Goal: Information Seeking & Learning: Learn about a topic

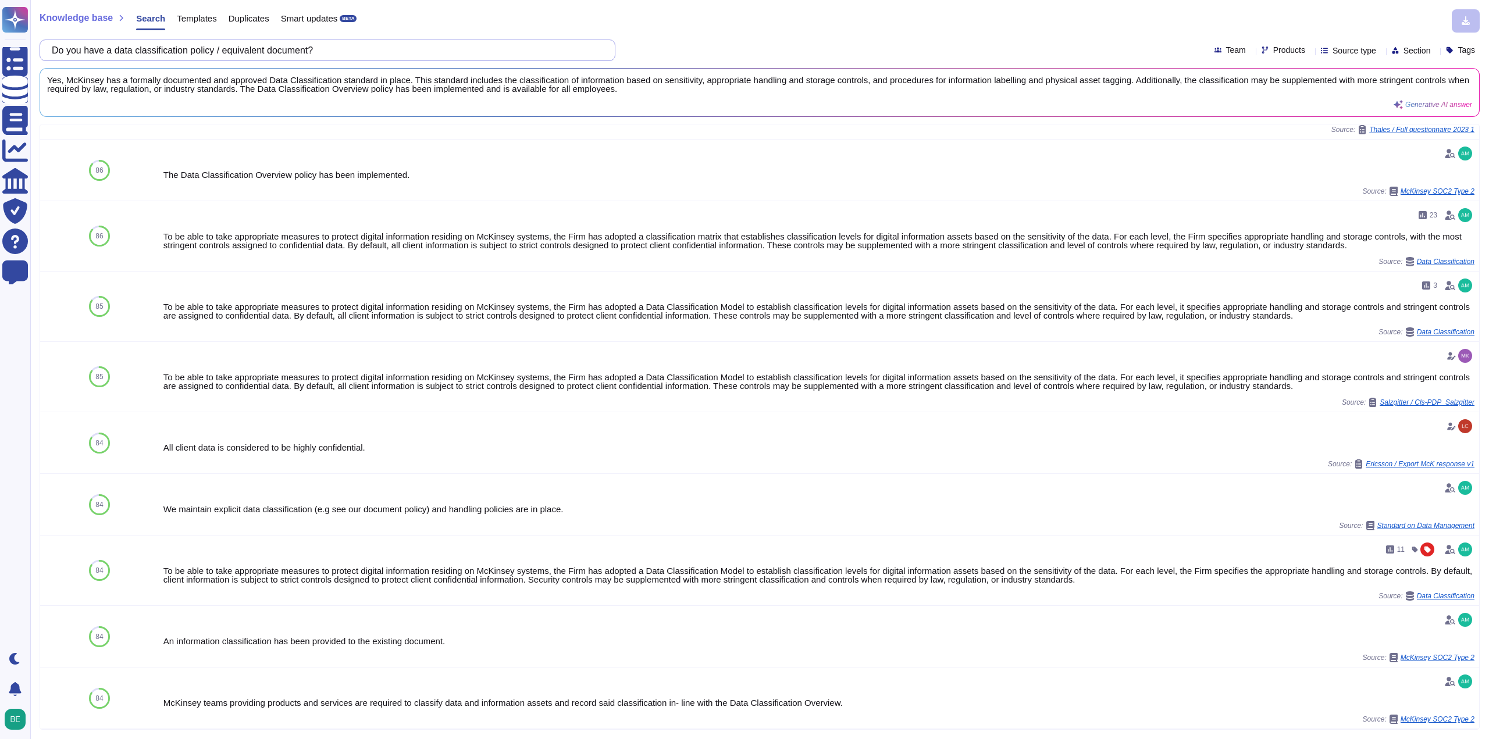
scroll to position [360, 0]
click at [1340, 525] on span "Standard on Data Management" at bounding box center [1378, 525] width 97 height 7
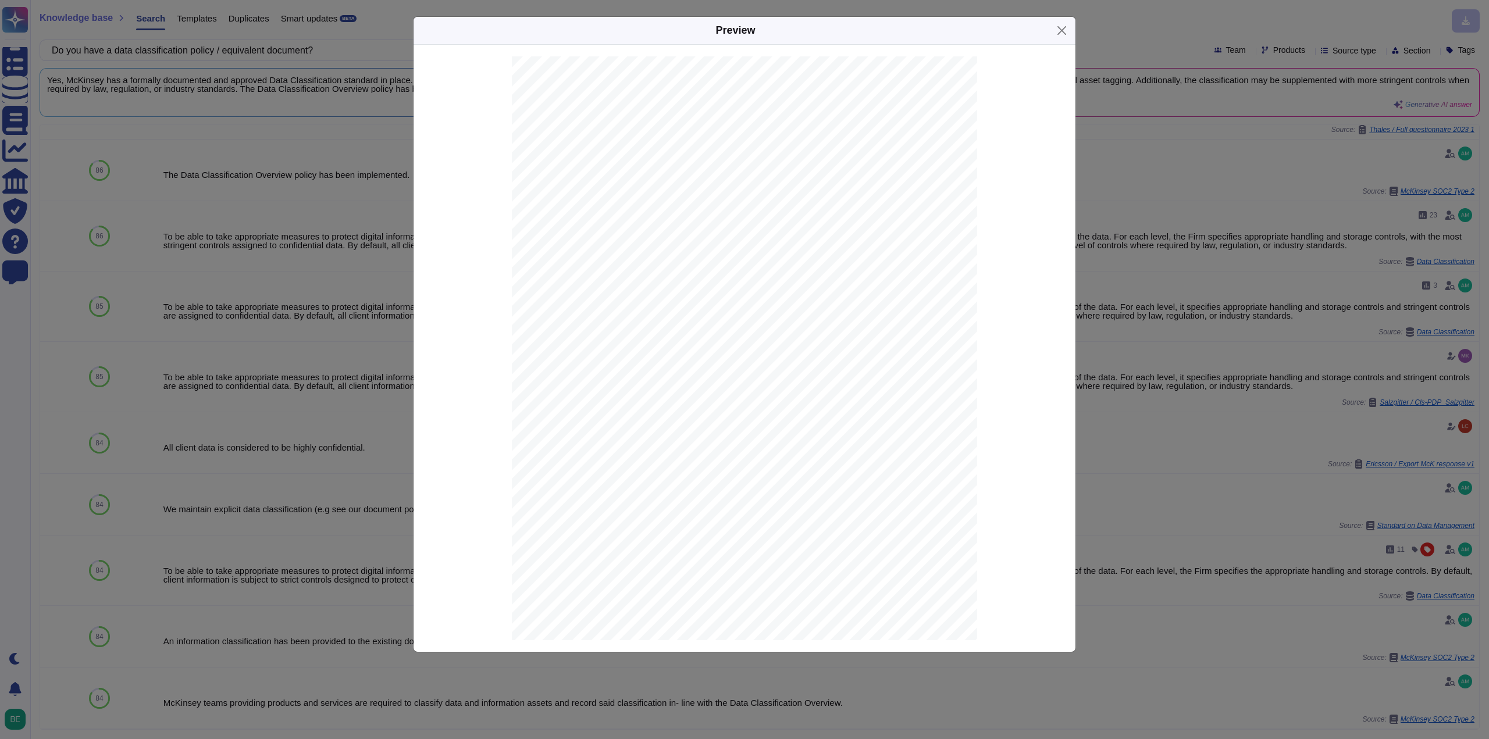
click at [1168, 525] on div "Preview 1 Standard on Data Management This Standard provides supplementary oper…" at bounding box center [744, 369] width 1489 height 739
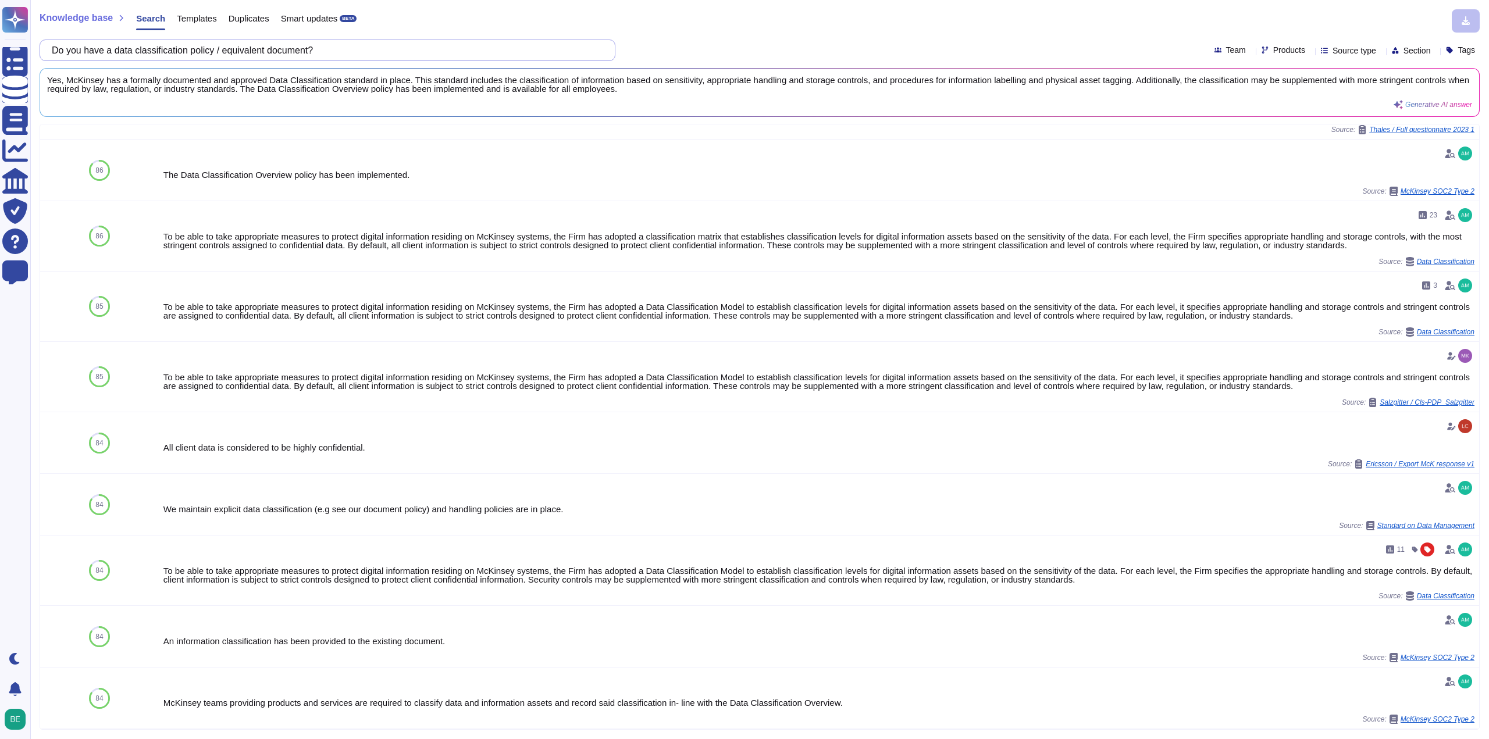
drag, startPoint x: 469, startPoint y: 41, endPoint x: 465, endPoint y: 48, distance: 8.9
click at [466, 43] on input "Do you have a data classification policy / equivalent document?" at bounding box center [324, 50] width 557 height 20
click at [462, 55] on input "Do you have a data classification policy / equivalent document?" at bounding box center [324, 50] width 557 height 20
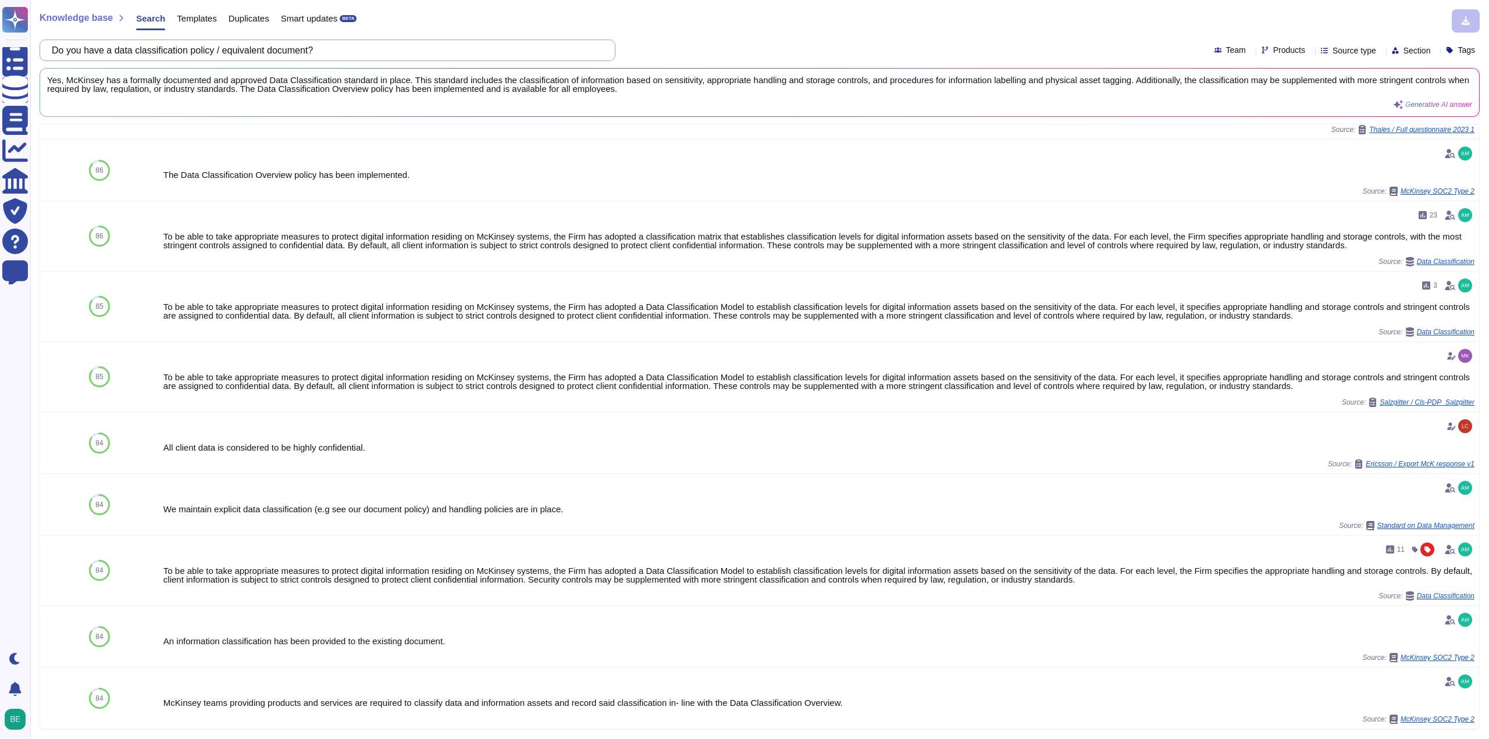
paste input "How are staff made aware of classification and handling guidance"
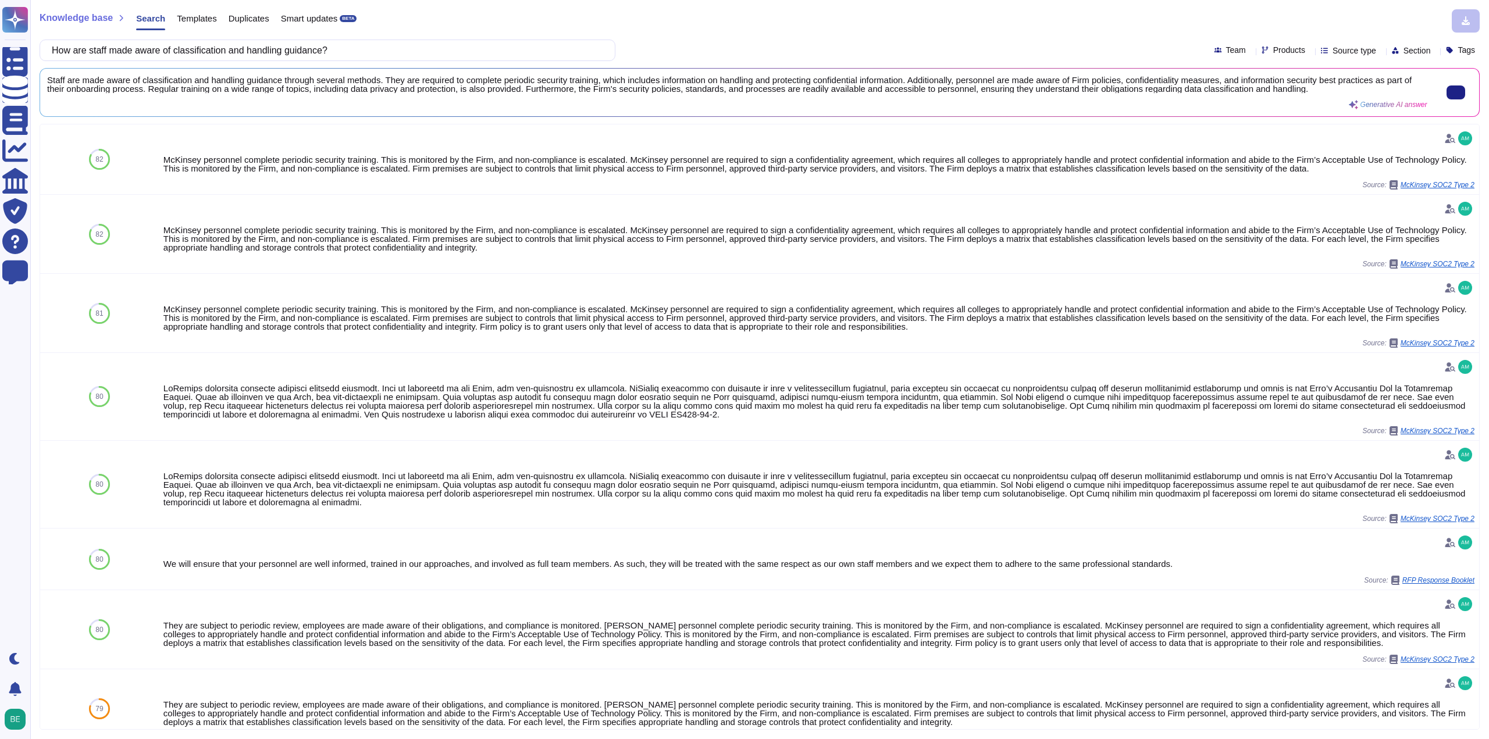
click at [384, 77] on span "Staff are made aware of classification and handling guidance through several me…" at bounding box center [737, 84] width 1380 height 17
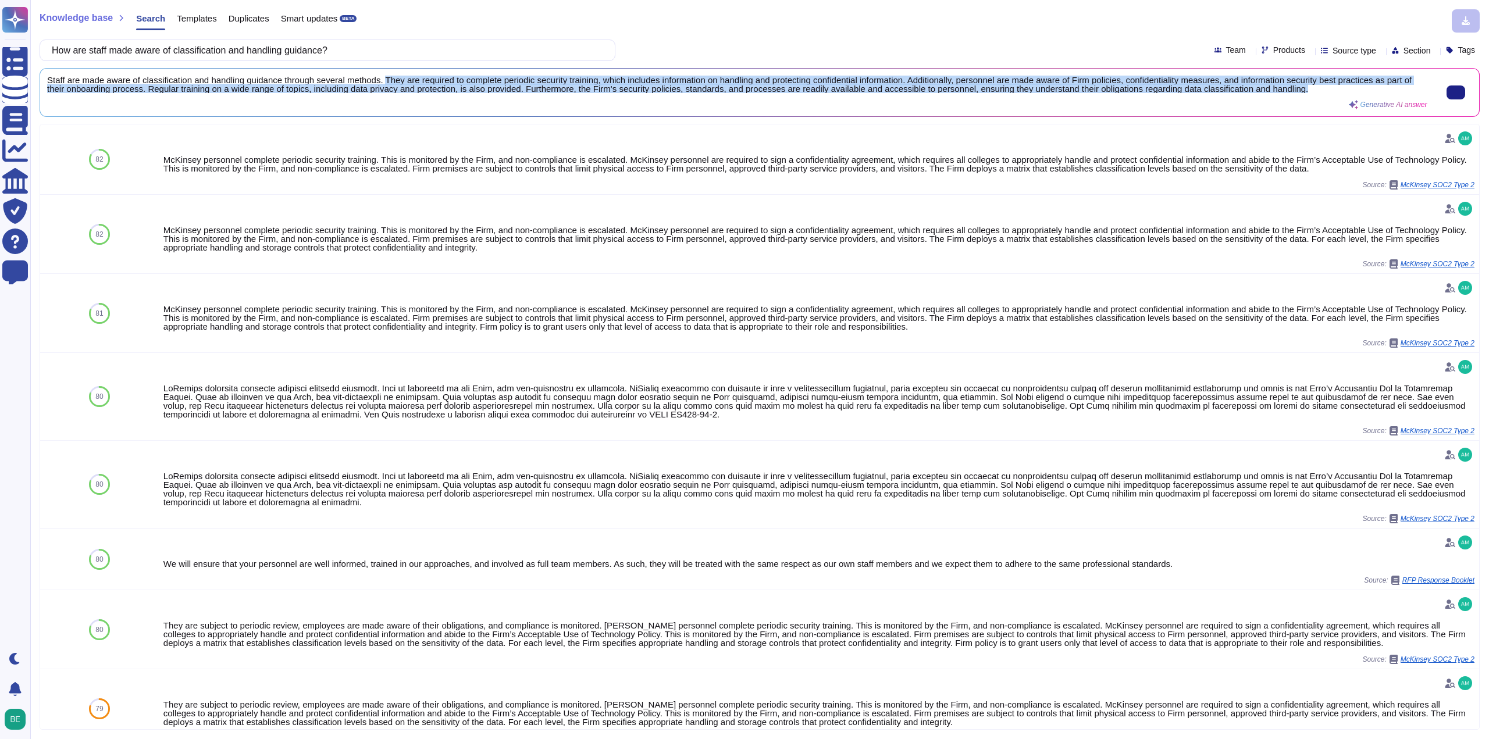
scroll to position [1, 0]
drag, startPoint x: 384, startPoint y: 77, endPoint x: 1311, endPoint y: 92, distance: 927.0
click at [1311, 92] on span "Staff are made aware of classification and handling guidance through several me…" at bounding box center [737, 84] width 1380 height 17
copy span "They are required to complete periodic security training, which includes inform…"
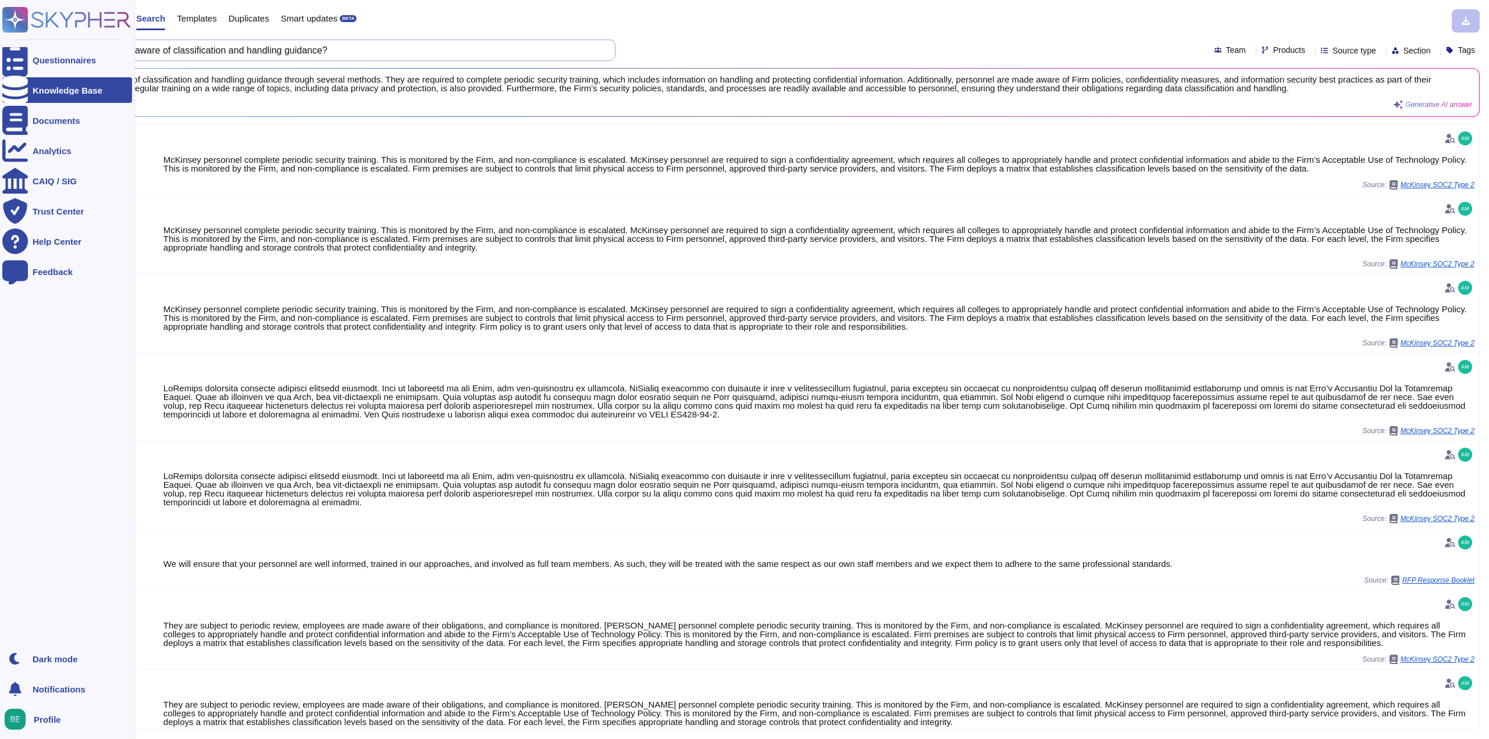
drag, startPoint x: 383, startPoint y: 49, endPoint x: 0, endPoint y: 48, distance: 382.6
click at [0, 48] on div "Questionnaires Knowledge Base Documents Analytics CAIQ / SIG Trust Center Help …" at bounding box center [744, 369] width 1489 height 739
paste input "Can you demonstrate how you would handle and secure documents based on their cl…"
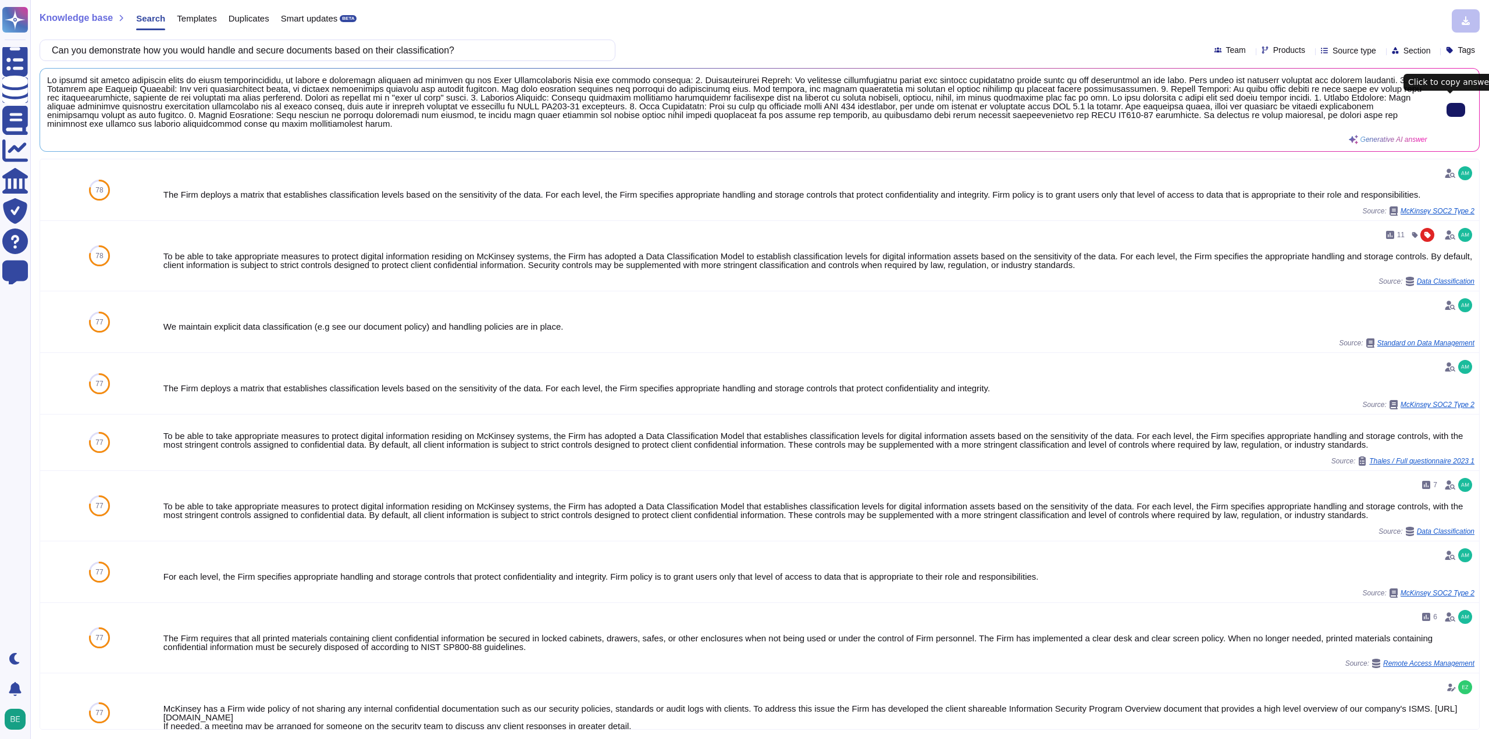
click at [1457, 108] on button at bounding box center [1455, 110] width 19 height 14
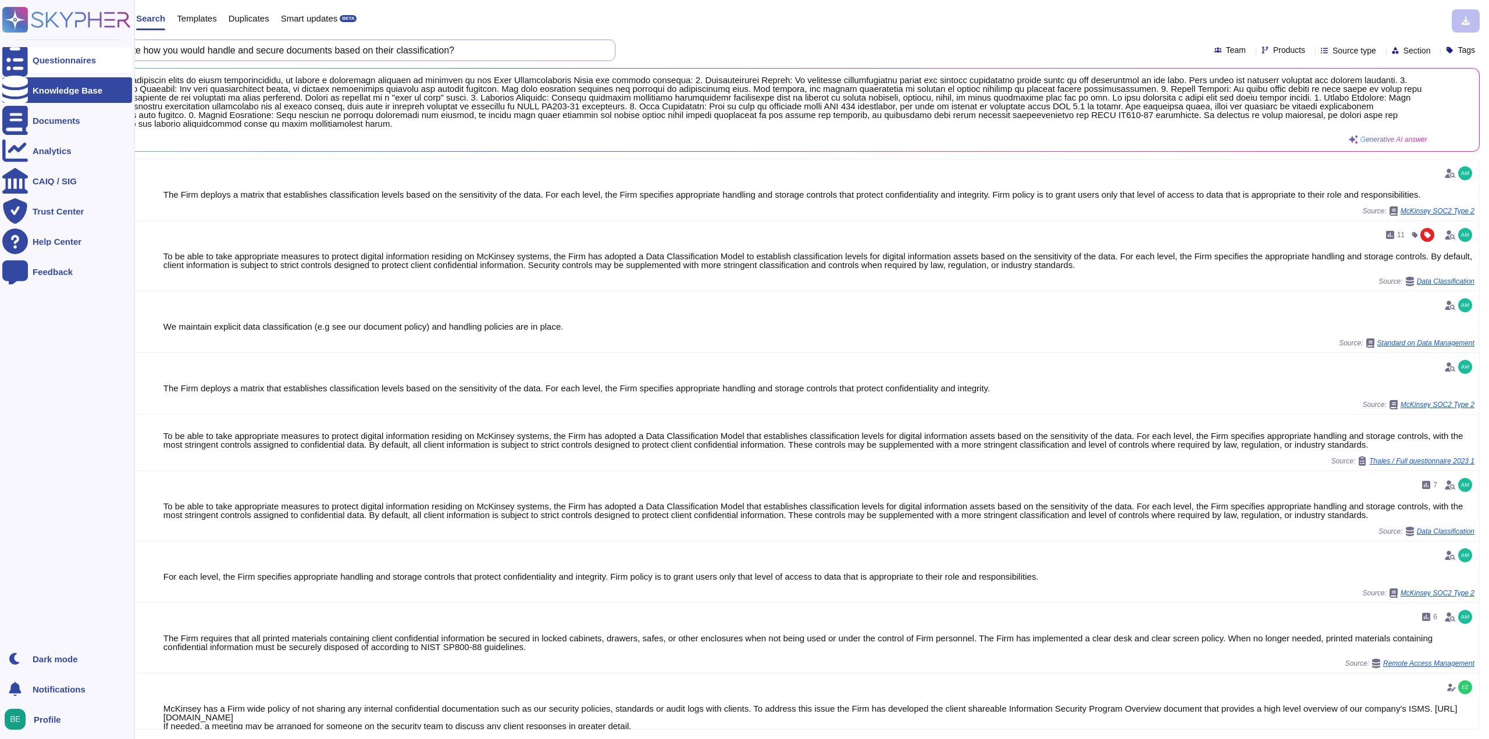
drag, startPoint x: 504, startPoint y: 52, endPoint x: 22, endPoint y: 56, distance: 482.1
click at [22, 56] on div "Questionnaires Knowledge Base Documents Analytics CAIQ / SIG Trust Center Help …" at bounding box center [744, 369] width 1489 height 739
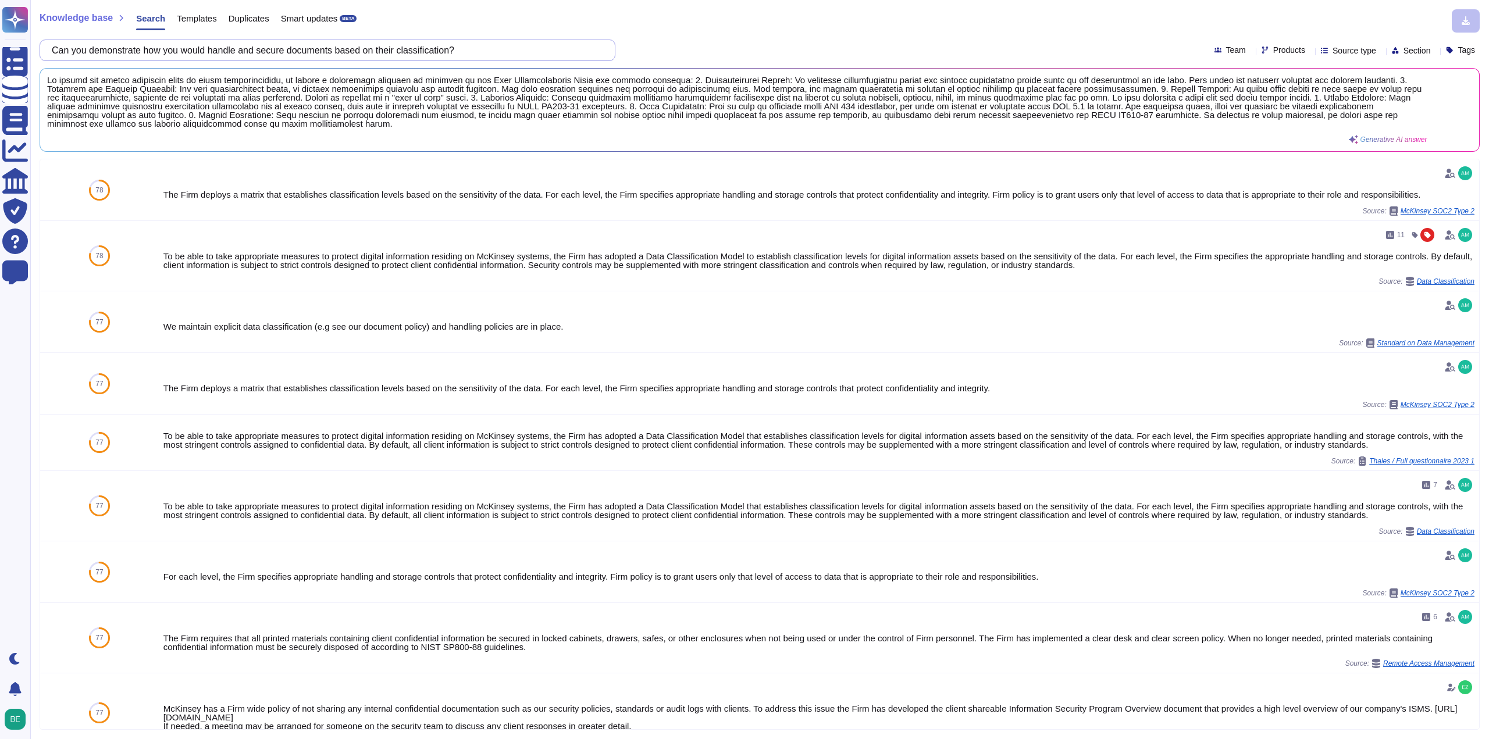
paste input "How would ordinary staff go about attaching a classification to files - when ar…"
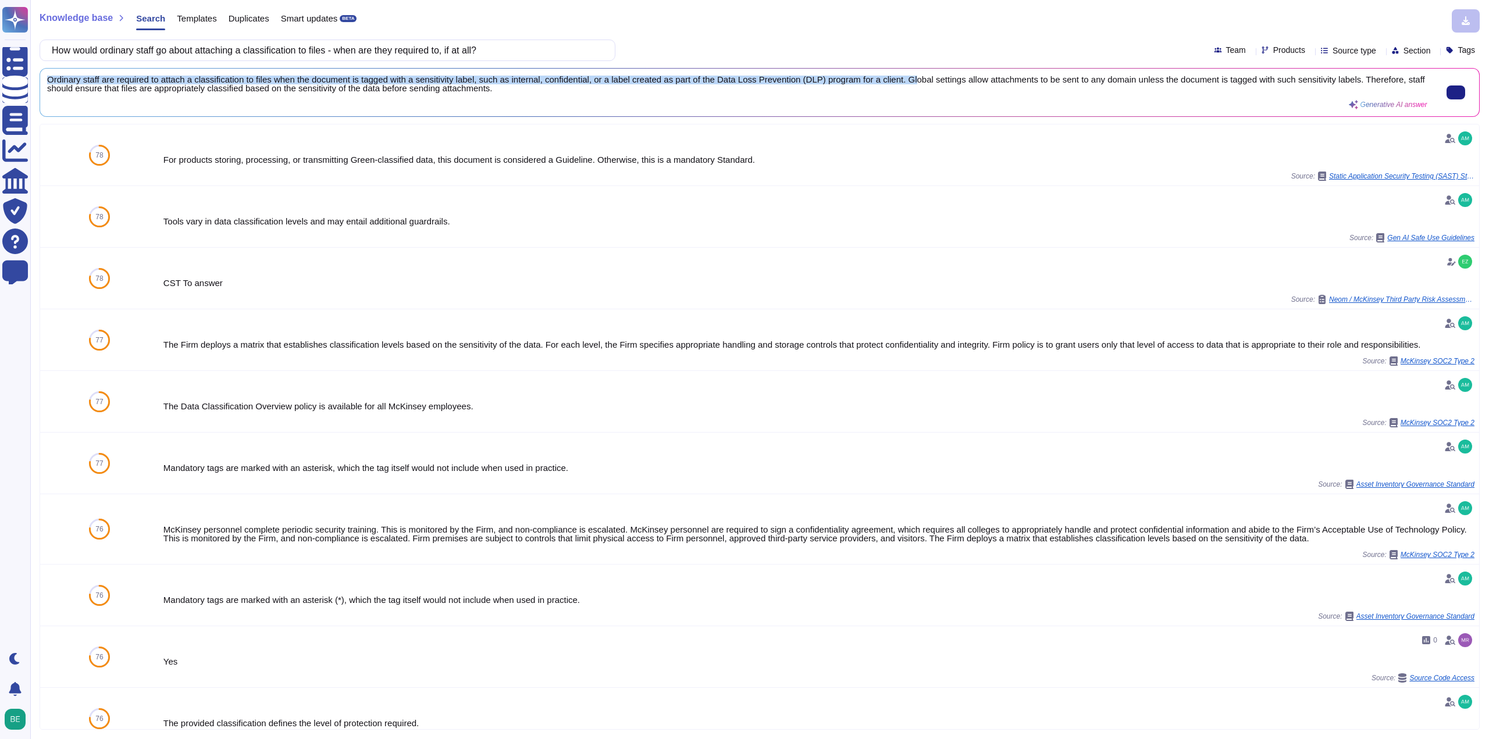
scroll to position [0, 0]
drag, startPoint x: 47, startPoint y: 79, endPoint x: 900, endPoint y: 76, distance: 853.0
click at [900, 76] on span "Ordinary staff are required to attach a classification to files when the docume…" at bounding box center [737, 84] width 1380 height 17
copy span "Ordinary staff are required to attach a classification to files when the docume…"
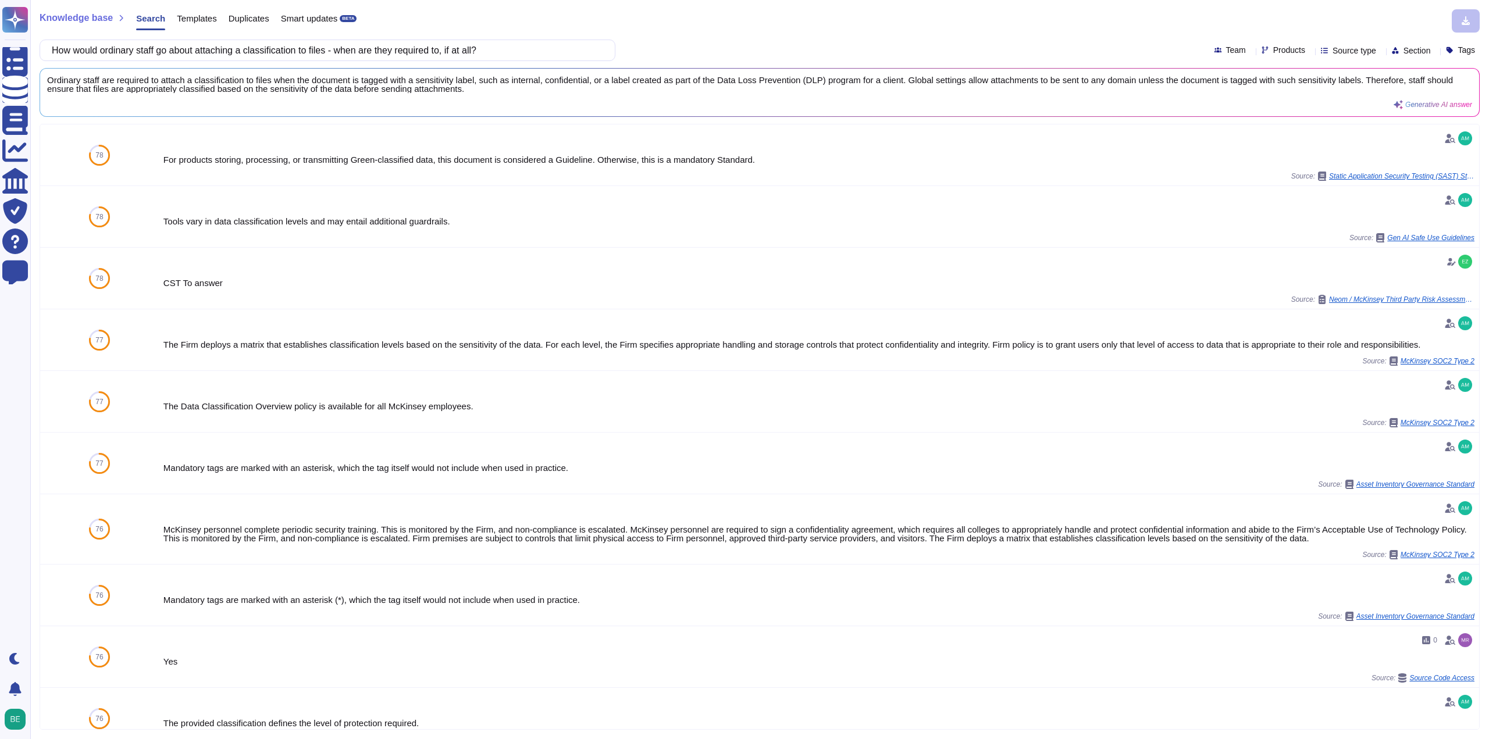
drag, startPoint x: 524, startPoint y: 40, endPoint x: 455, endPoint y: 49, distance: 69.9
click at [457, 48] on div "How would ordinary staff go about attaching a classification to files - when ar…" at bounding box center [328, 51] width 576 height 22
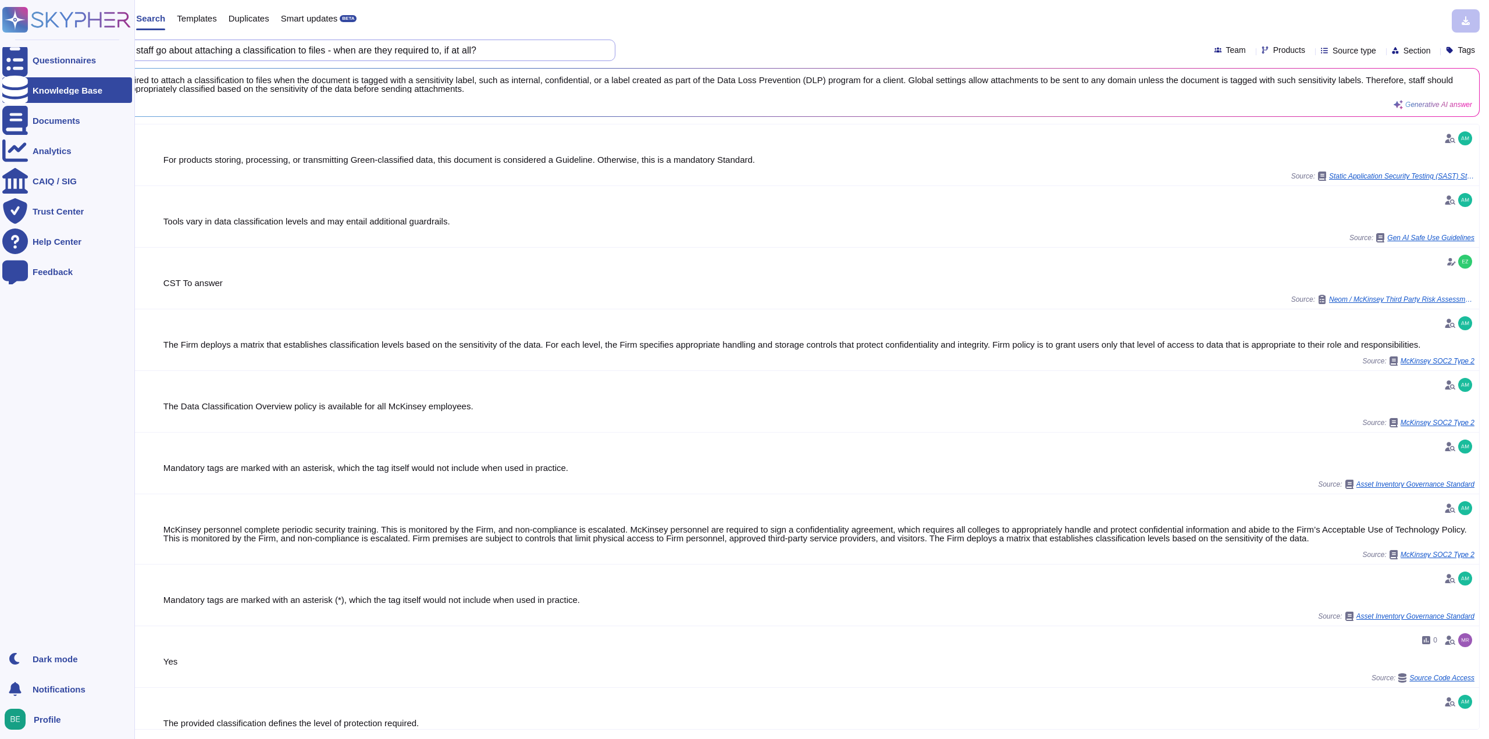
drag, startPoint x: 504, startPoint y: 48, endPoint x: 0, endPoint y: 20, distance: 505.0
click at [0, 20] on div "Questionnaires Knowledge Base Documents Analytics CAIQ / SIG Trust Center Help …" at bounding box center [744, 369] width 1489 height 739
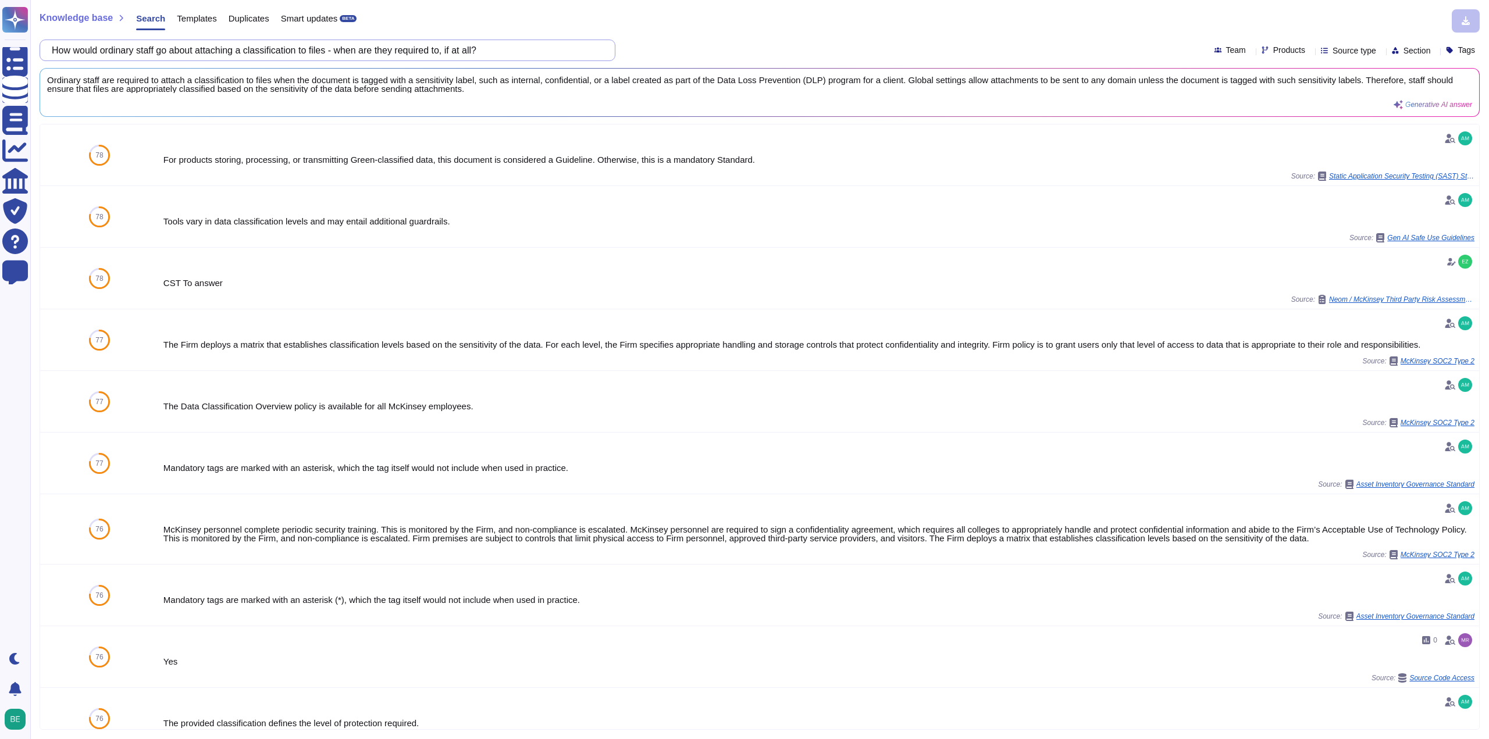
paste input "Data Integrity"
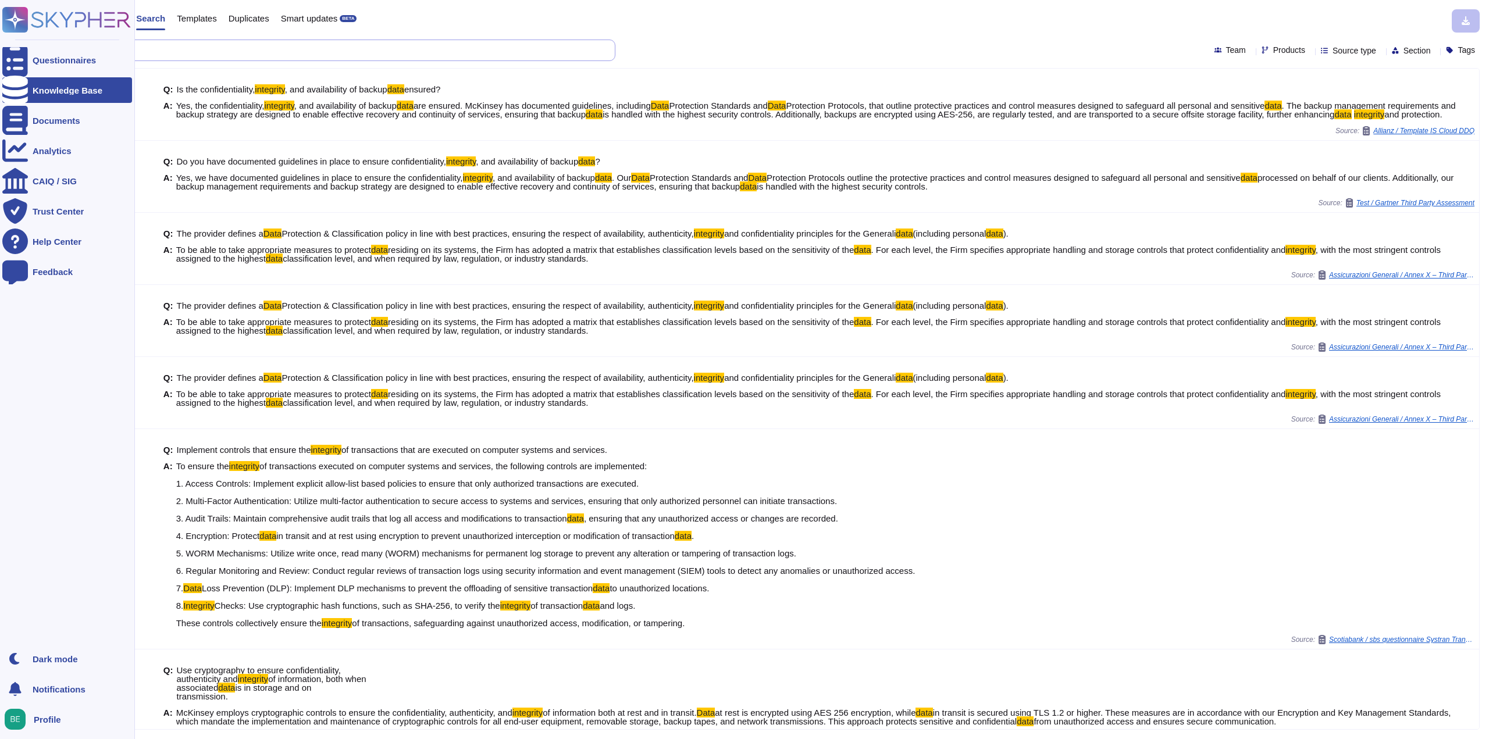
drag, startPoint x: 249, startPoint y: 44, endPoint x: 0, endPoint y: 78, distance: 251.2
click at [0, 78] on div "Questionnaires Knowledge Base Documents Analytics CAIQ / SIG Trust Center Help …" at bounding box center [744, 369] width 1489 height 739
drag, startPoint x: 426, startPoint y: 47, endPoint x: 0, endPoint y: 60, distance: 425.8
click at [0, 60] on div "Questionnaires Knowledge Base Documents Analytics CAIQ / SIG Trust Center Help …" at bounding box center [744, 369] width 1489 height 739
paste input "Talk me through how you receive and store data from LBG?"
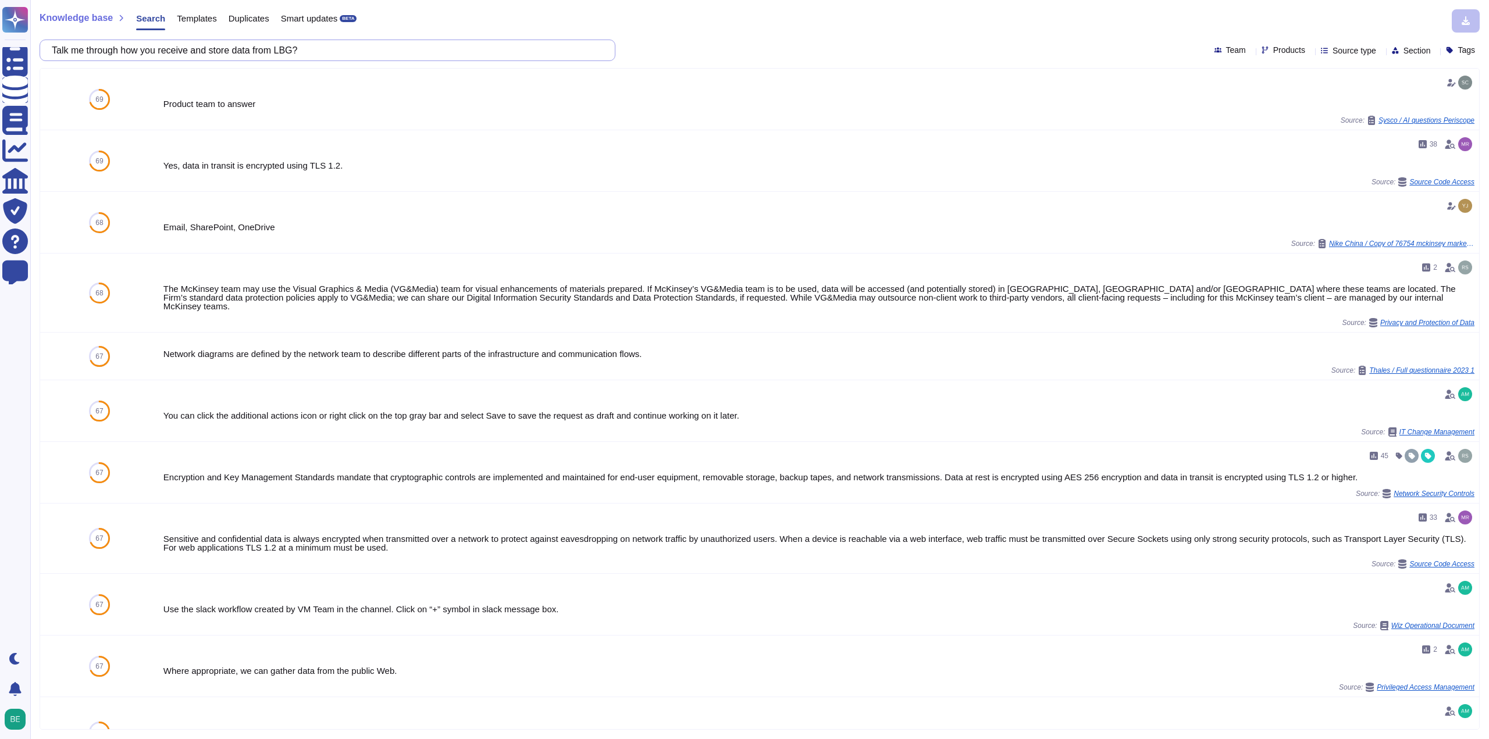
drag, startPoint x: 284, startPoint y: 49, endPoint x: 301, endPoint y: 50, distance: 16.9
click at [301, 50] on input "Talk me through how you receive and store data from LBG?" at bounding box center [324, 50] width 557 height 20
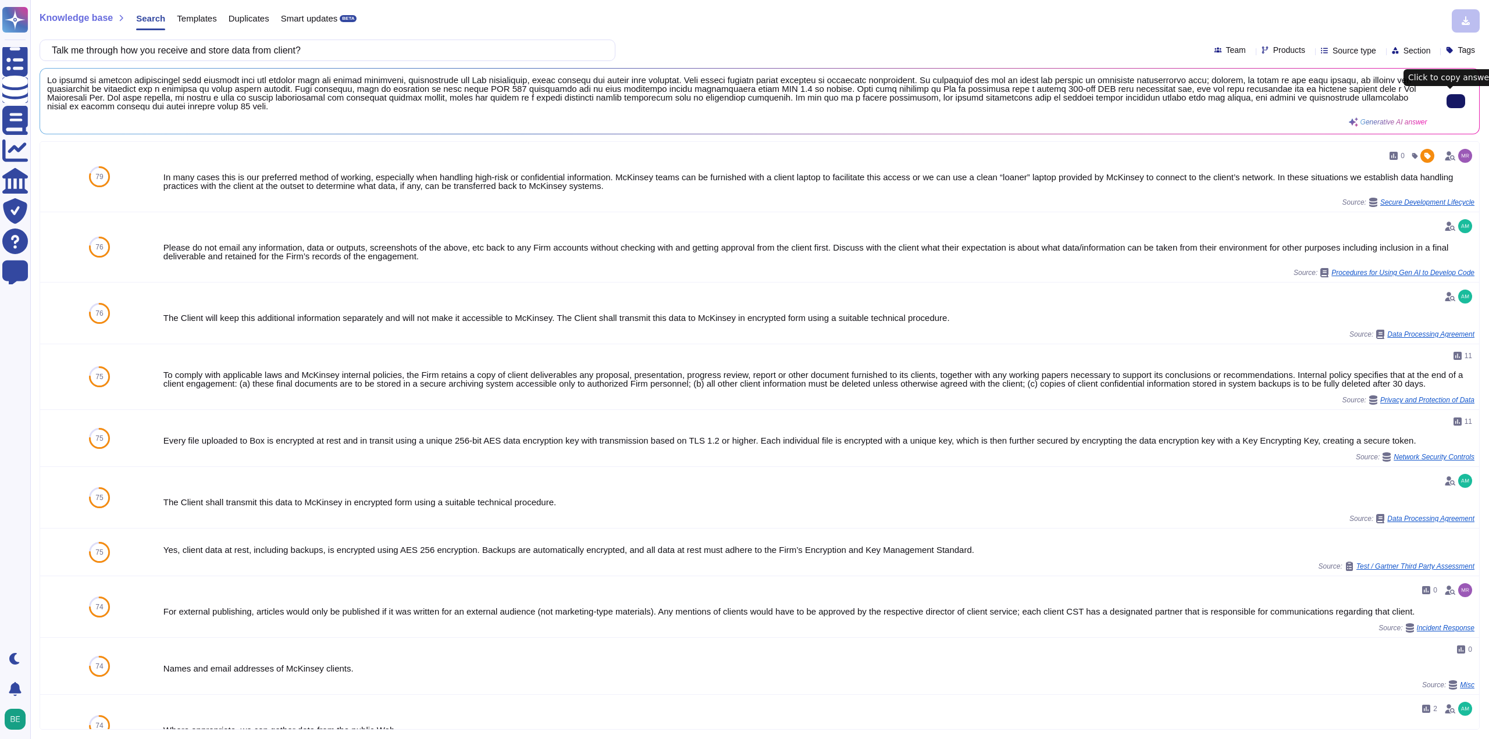
click at [1458, 102] on button at bounding box center [1455, 101] width 19 height 14
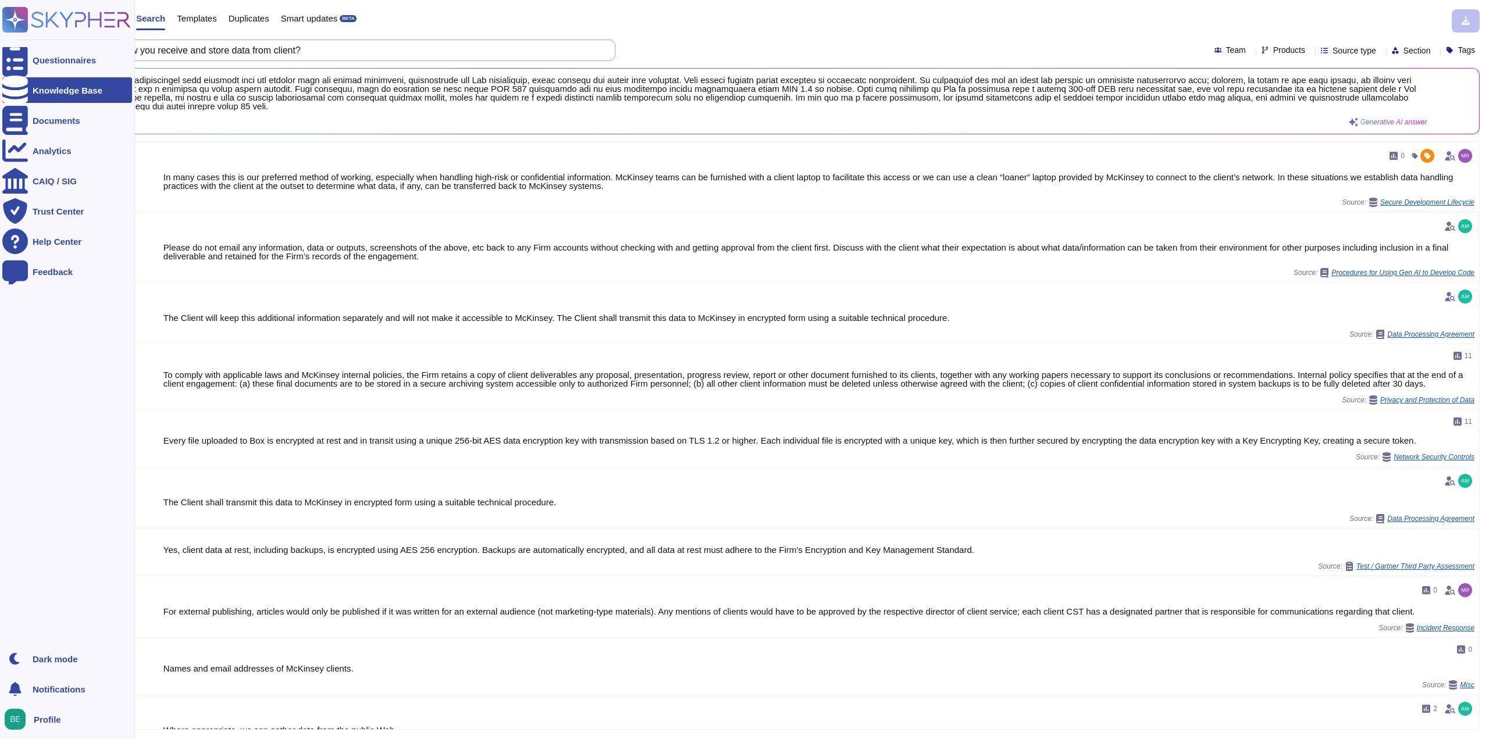
drag, startPoint x: 344, startPoint y: 53, endPoint x: 0, endPoint y: 51, distance: 344.2
click at [0, 51] on div "Questionnaires Knowledge Base Documents Analytics CAIQ / SIG Trust Center Help …" at bounding box center [744, 369] width 1489 height 739
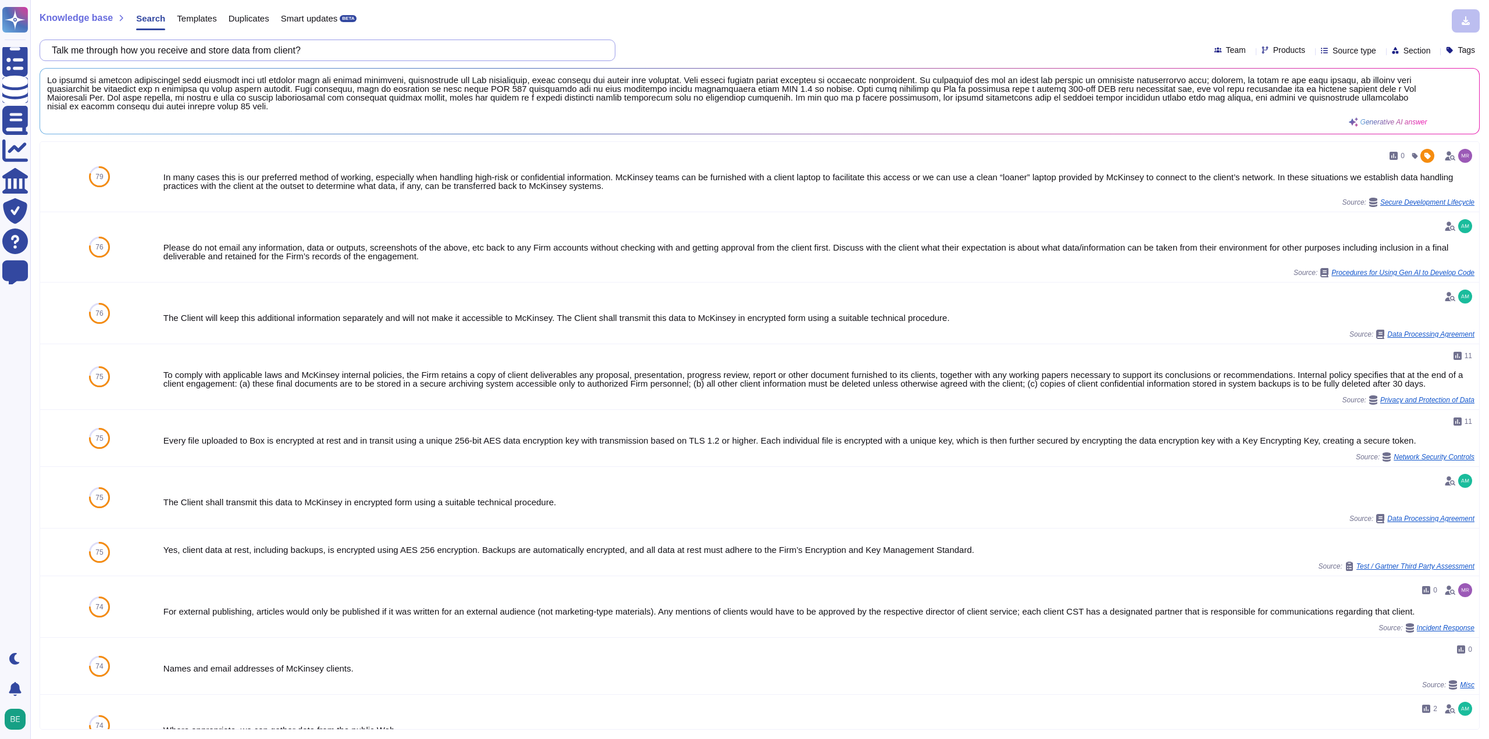
paste input "how you validate the integrity of data you receive against the source data"
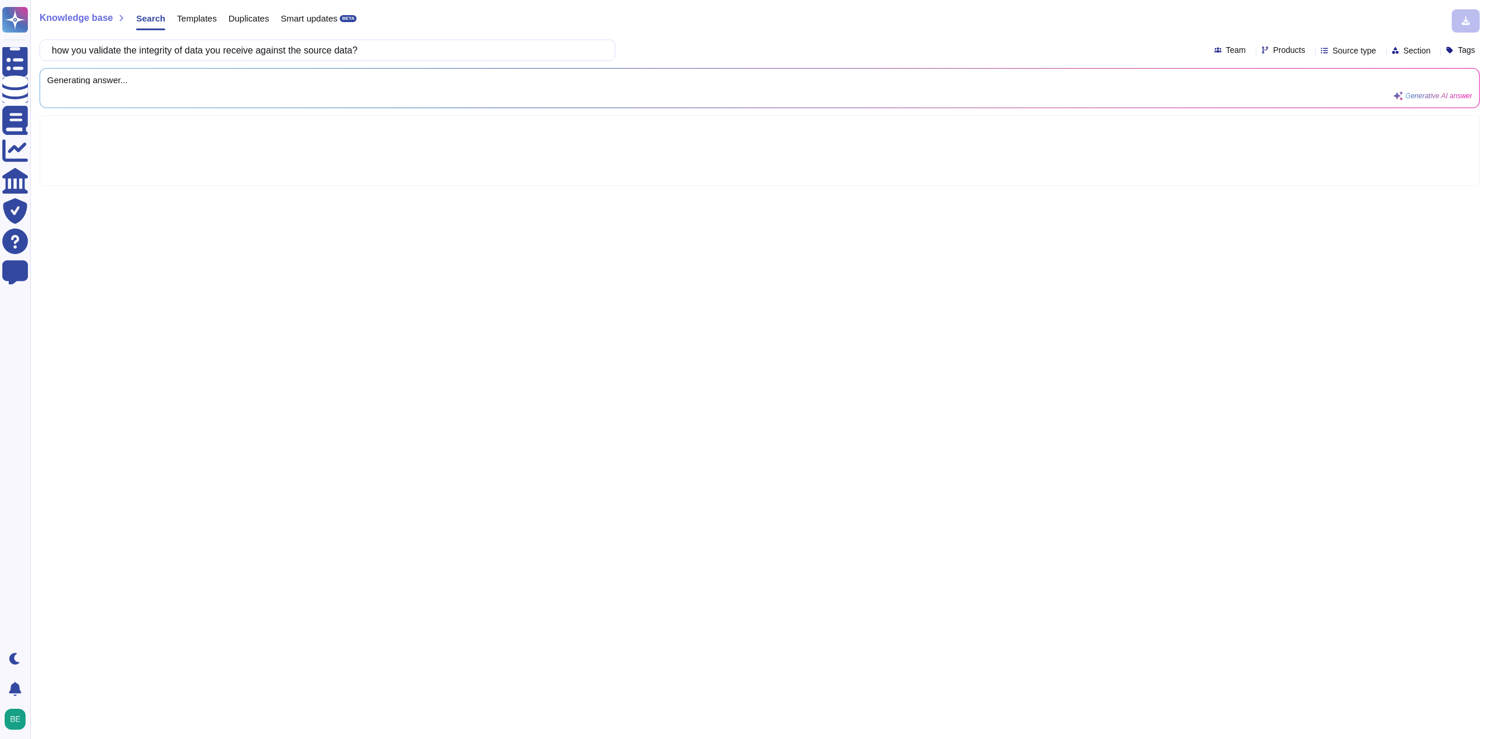
type input "how you validate the integrity of data you receive against the source data?"
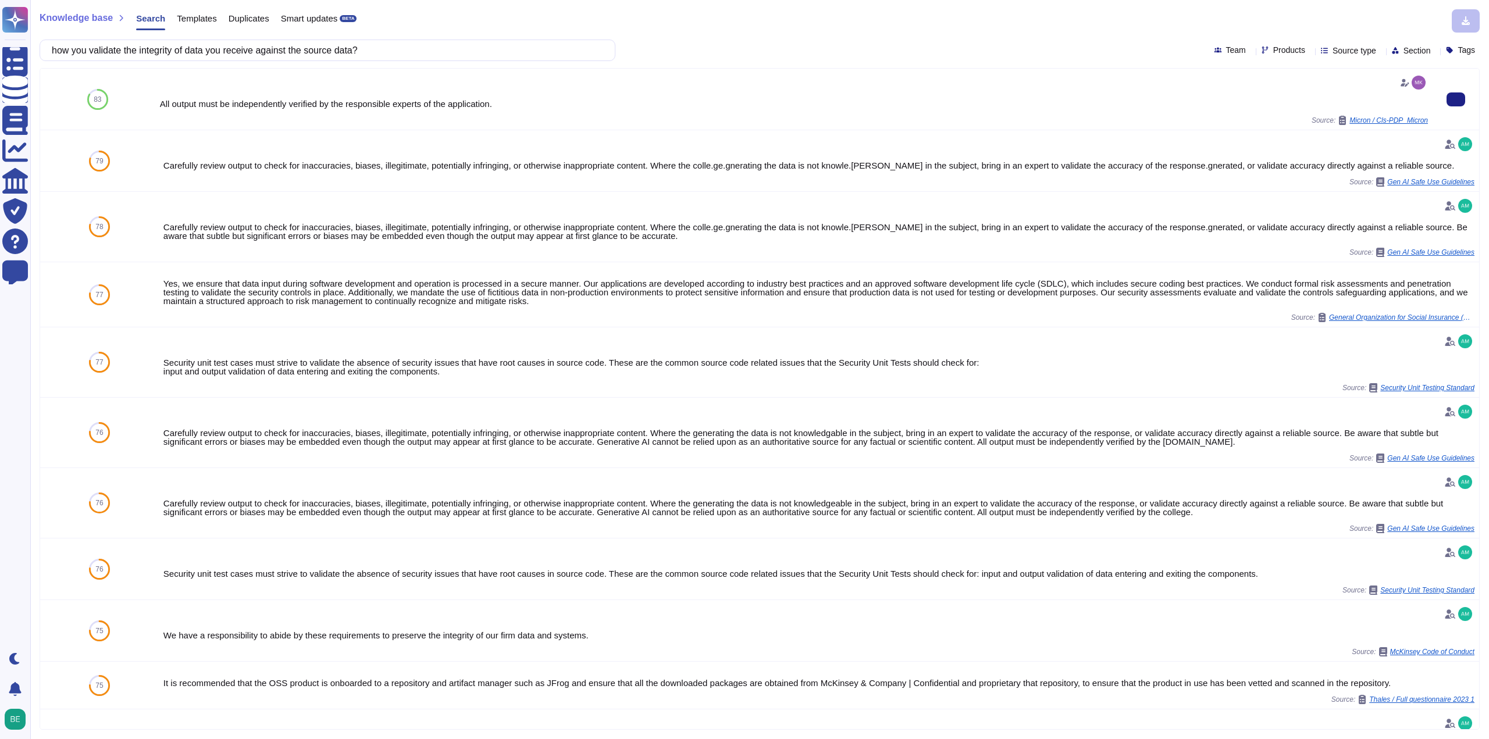
click at [1356, 126] on div "All output must be independently verified by the responsible experts of the app…" at bounding box center [793, 99] width 1277 height 61
click at [1373, 118] on span "Micron / Cls-PDP_Micron" at bounding box center [1388, 120] width 79 height 7
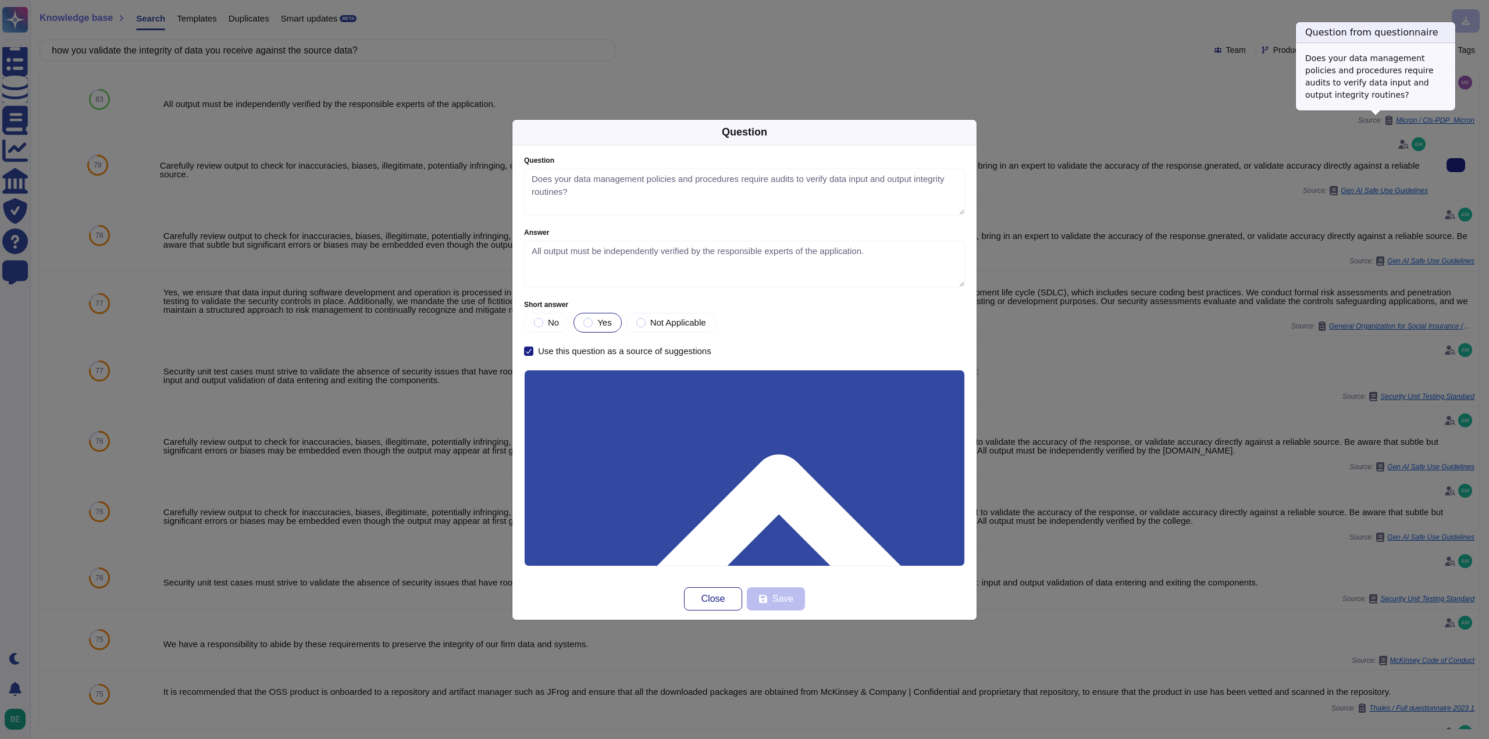
type textarea "Does your data management policies and procedures require audits to verify data…"
type textarea "All output must be independently verified by the responsible experts of the app…"
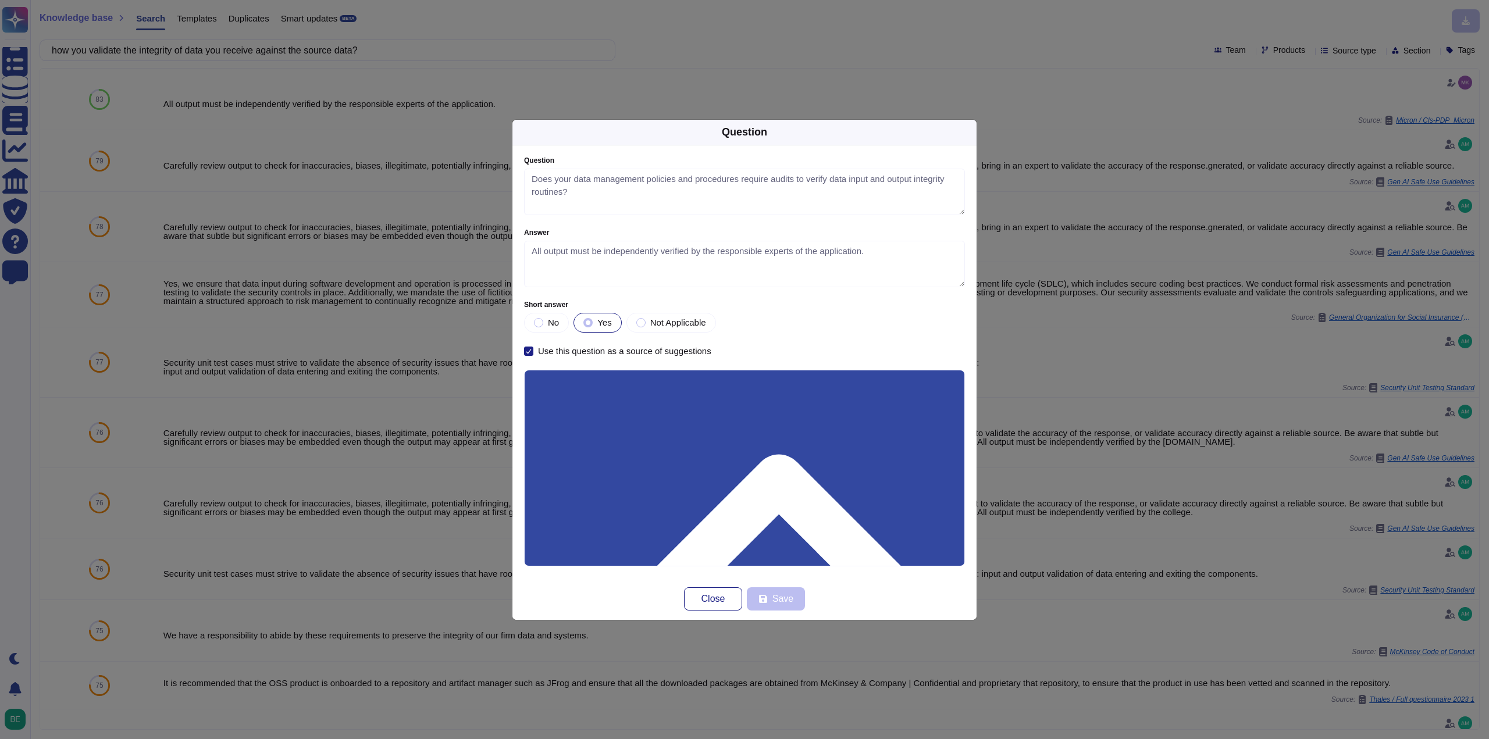
click at [1129, 126] on div "Question Question Does your data management policies and procedures require aud…" at bounding box center [744, 369] width 1489 height 739
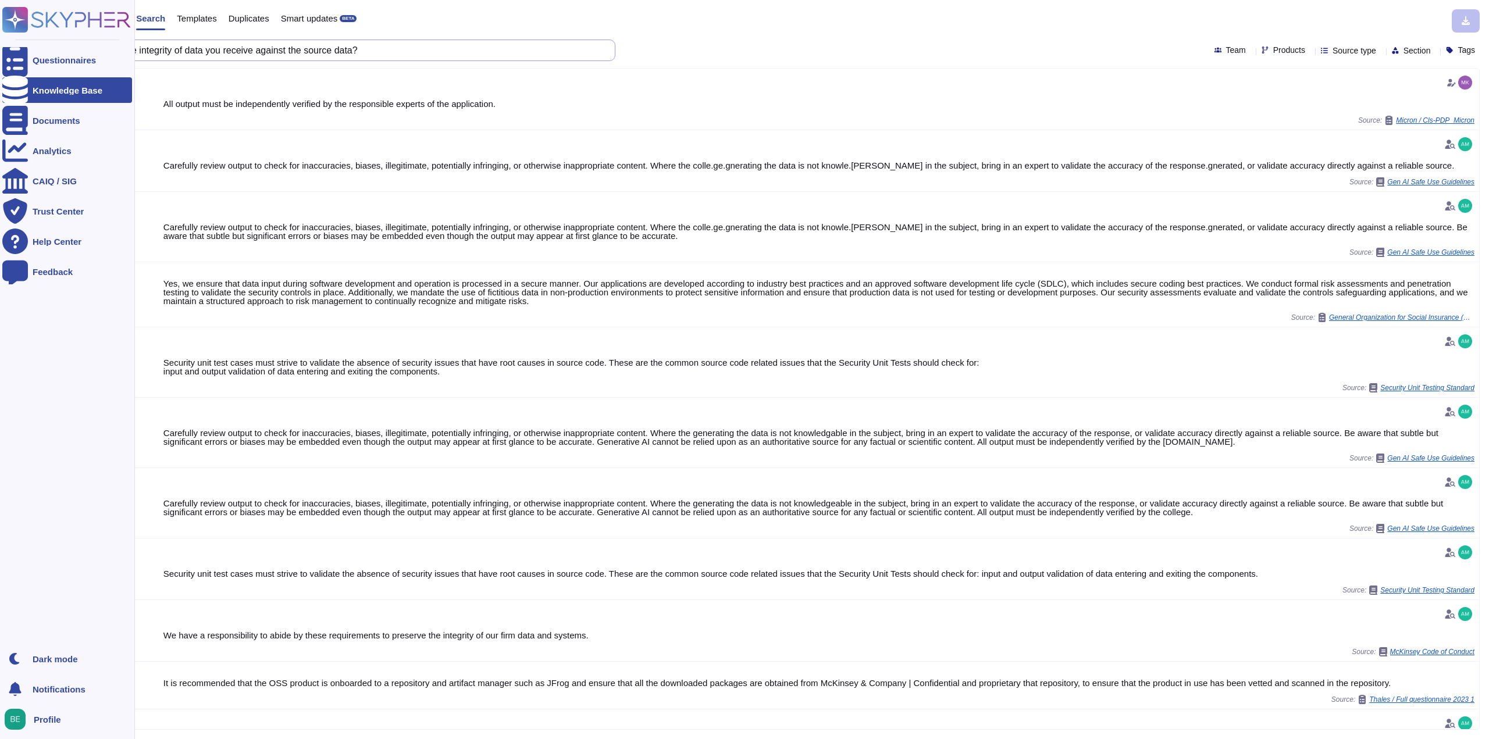
drag, startPoint x: 409, startPoint y: 49, endPoint x: 0, endPoint y: 93, distance: 411.7
click at [0, 93] on div "Questionnaires Knowledge Base Documents Analytics CAIQ / SIG Trust Center Help …" at bounding box center [744, 369] width 1489 height 739
paste input "Do you do any data integrity checks"
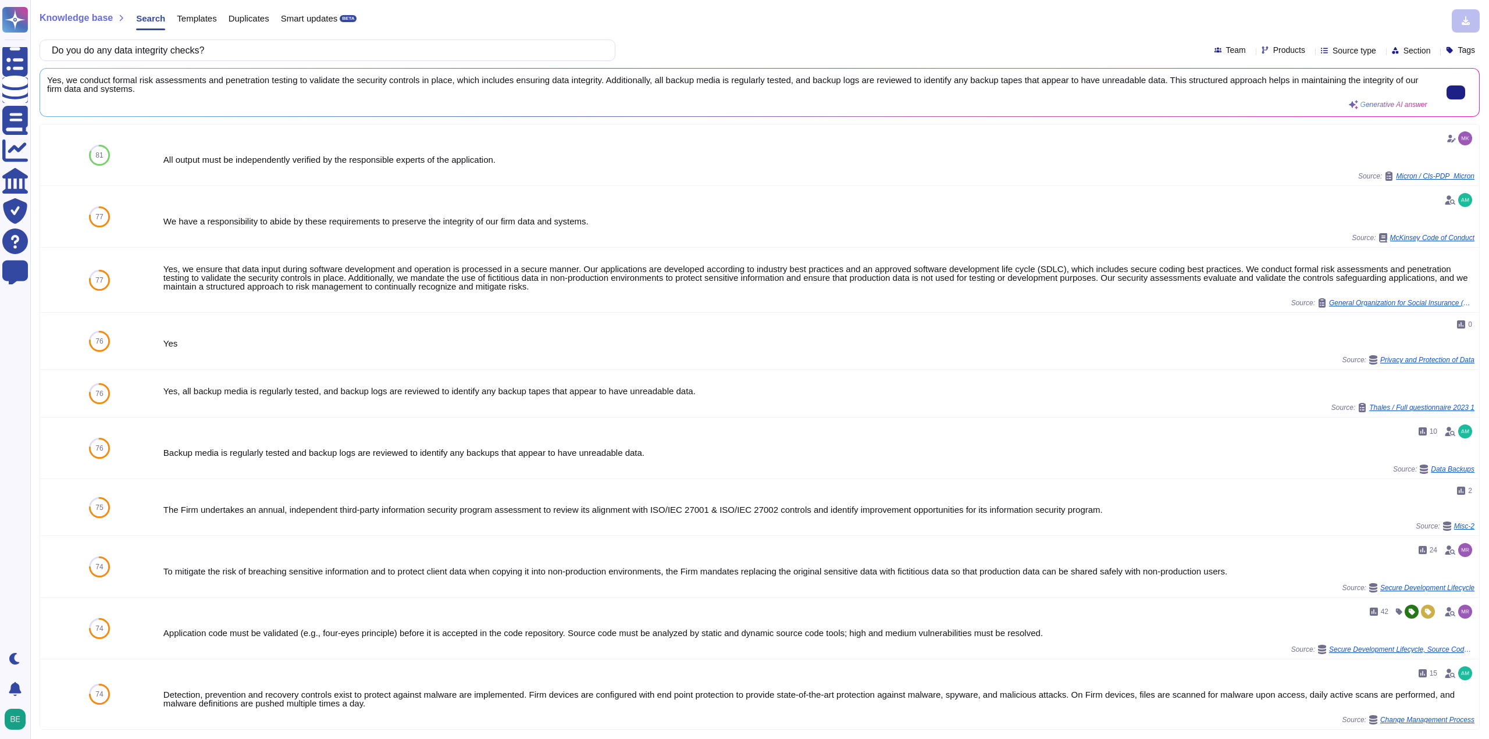
click at [599, 78] on span "Yes, we conduct formal risk assessments and penetration testing to validate the…" at bounding box center [737, 84] width 1380 height 17
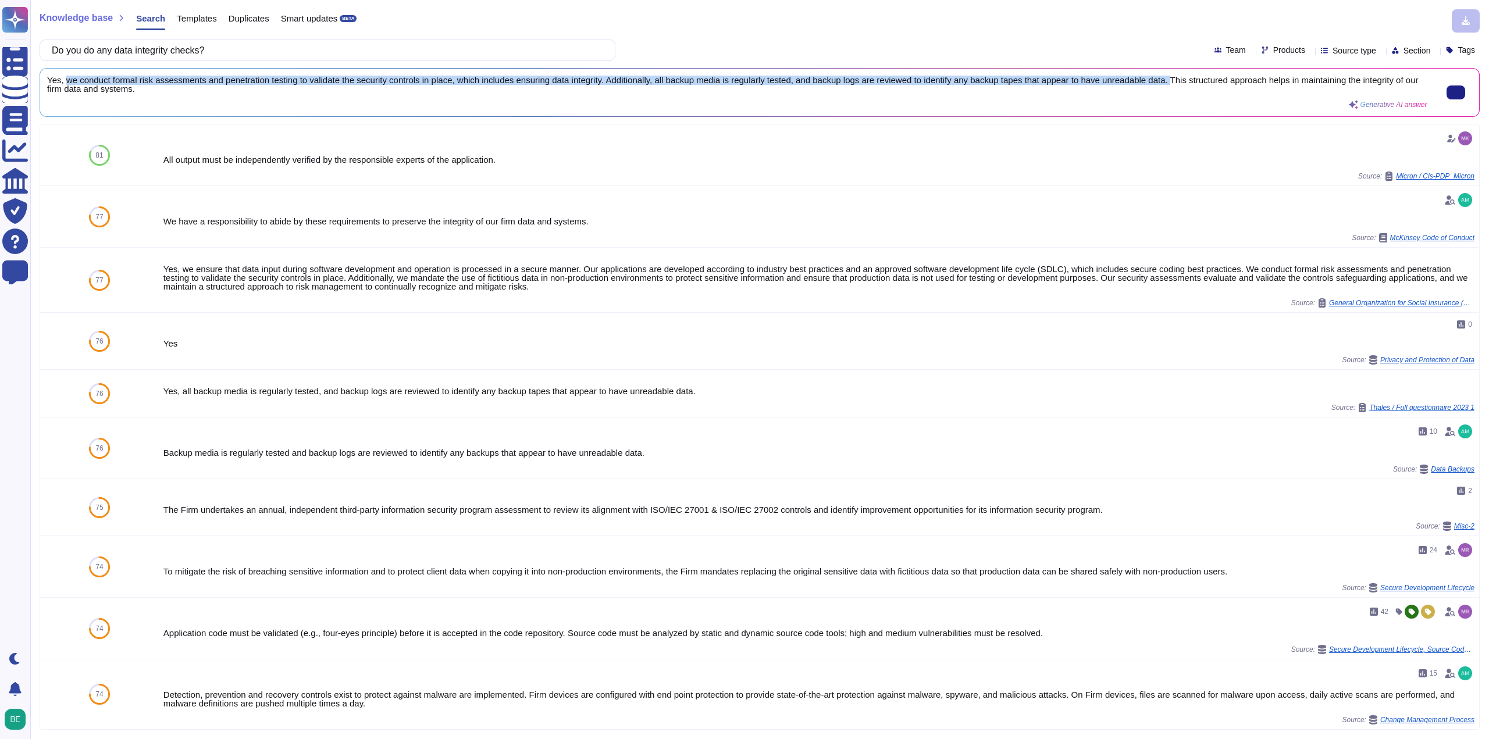
drag, startPoint x: 1166, startPoint y: 77, endPoint x: 65, endPoint y: 80, distance: 1101.9
click at [65, 80] on span "Yes, we conduct formal risk assessments and penetration testing to validate the…" at bounding box center [737, 84] width 1380 height 17
copy span "we conduct formal risk assessments and penetration testing to validate the secu…"
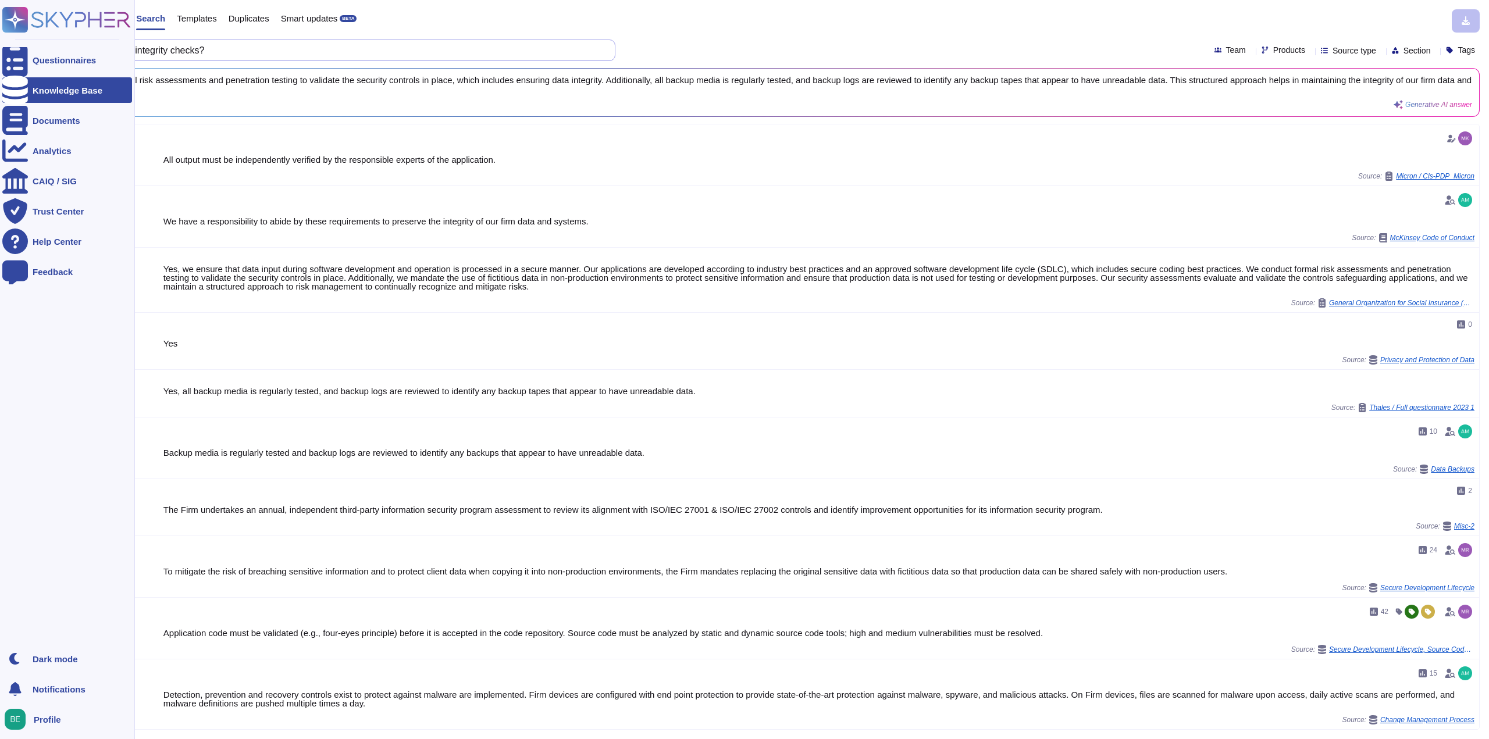
drag, startPoint x: 384, startPoint y: 55, endPoint x: 0, endPoint y: 69, distance: 384.6
click at [0, 69] on div "Questionnaires Knowledge Base Documents Analytics CAIQ / SIG Trust Center Help …" at bounding box center [744, 369] width 1489 height 739
paste input "Whilst data is in your care, do you operate any processes to check the accuracy…"
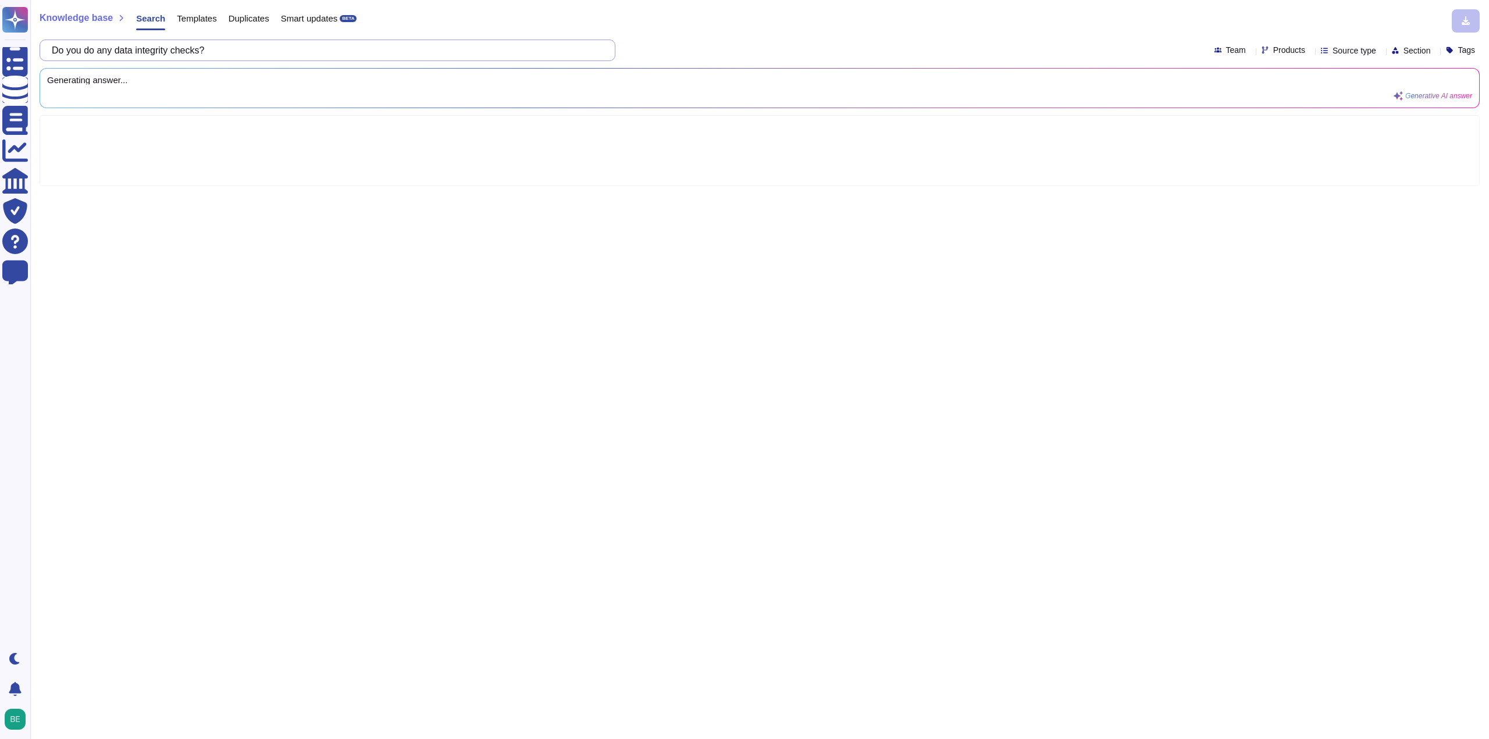
scroll to position [0, 44]
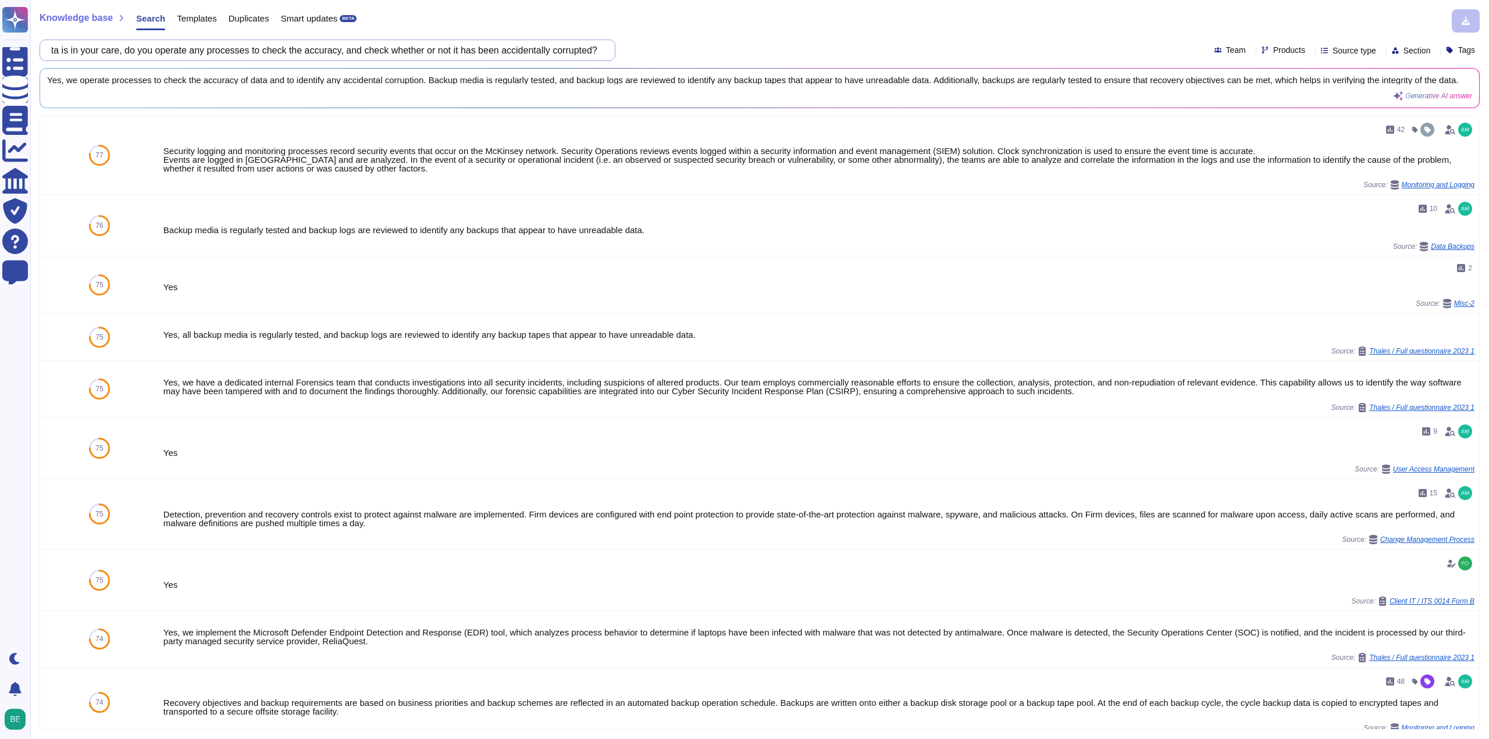
click at [183, 53] on input "Whilst data is in your care, do you operate any processes to check the accuracy…" at bounding box center [324, 50] width 557 height 20
drag, startPoint x: 179, startPoint y: 53, endPoint x: 49, endPoint y: 41, distance: 130.9
click at [48, 41] on div "Whilst data is in your care, do you operate any processes to check the accuracy…" at bounding box center [328, 51] width 576 height 22
click at [211, 59] on input "Whilst data is in your care, do you operate any processes to check the accuracy…" at bounding box center [324, 50] width 557 height 20
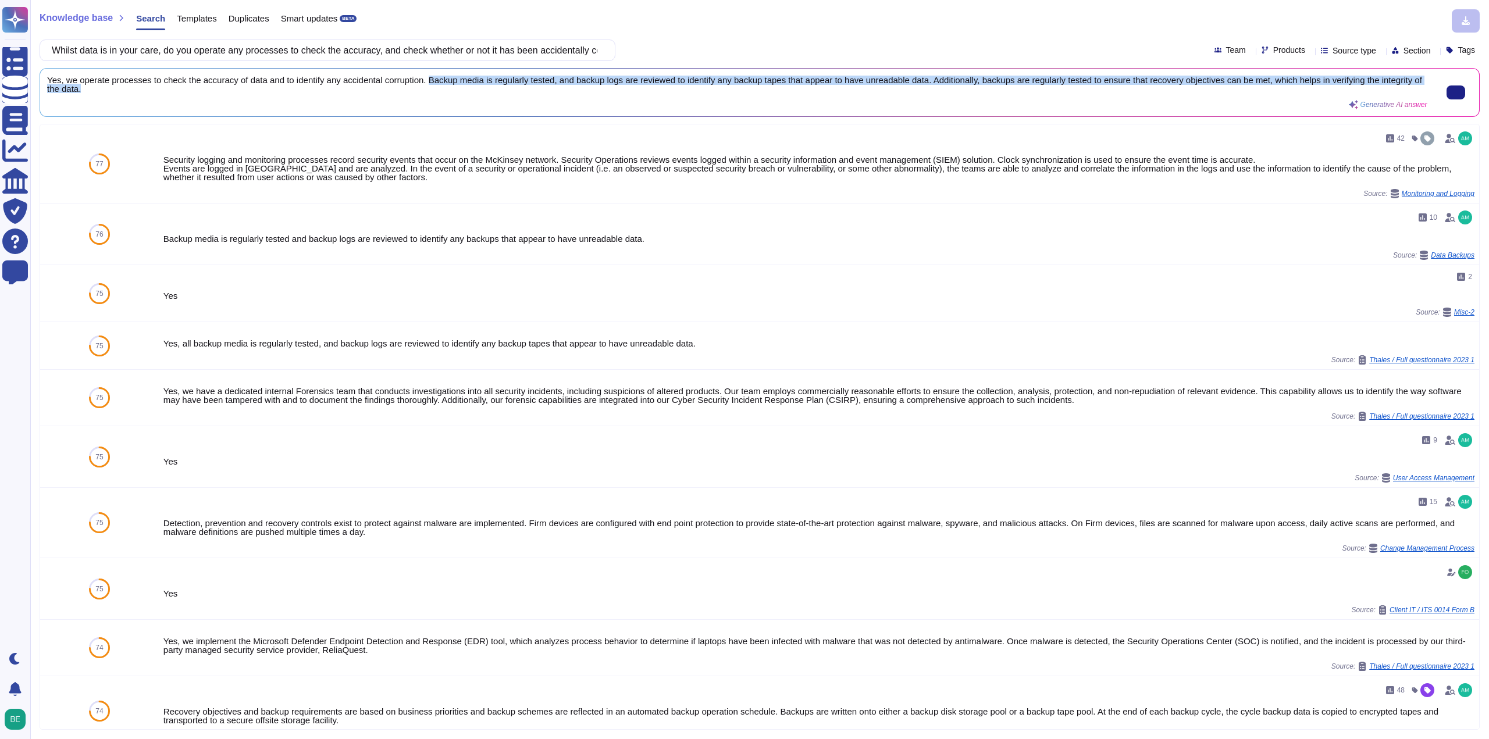
scroll to position [1, 0]
drag, startPoint x: 424, startPoint y: 78, endPoint x: 424, endPoint y: 93, distance: 15.1
click at [424, 93] on div "Yes, we operate processes to check the accuracy of data and to identify any acc…" at bounding box center [737, 93] width 1380 height 34
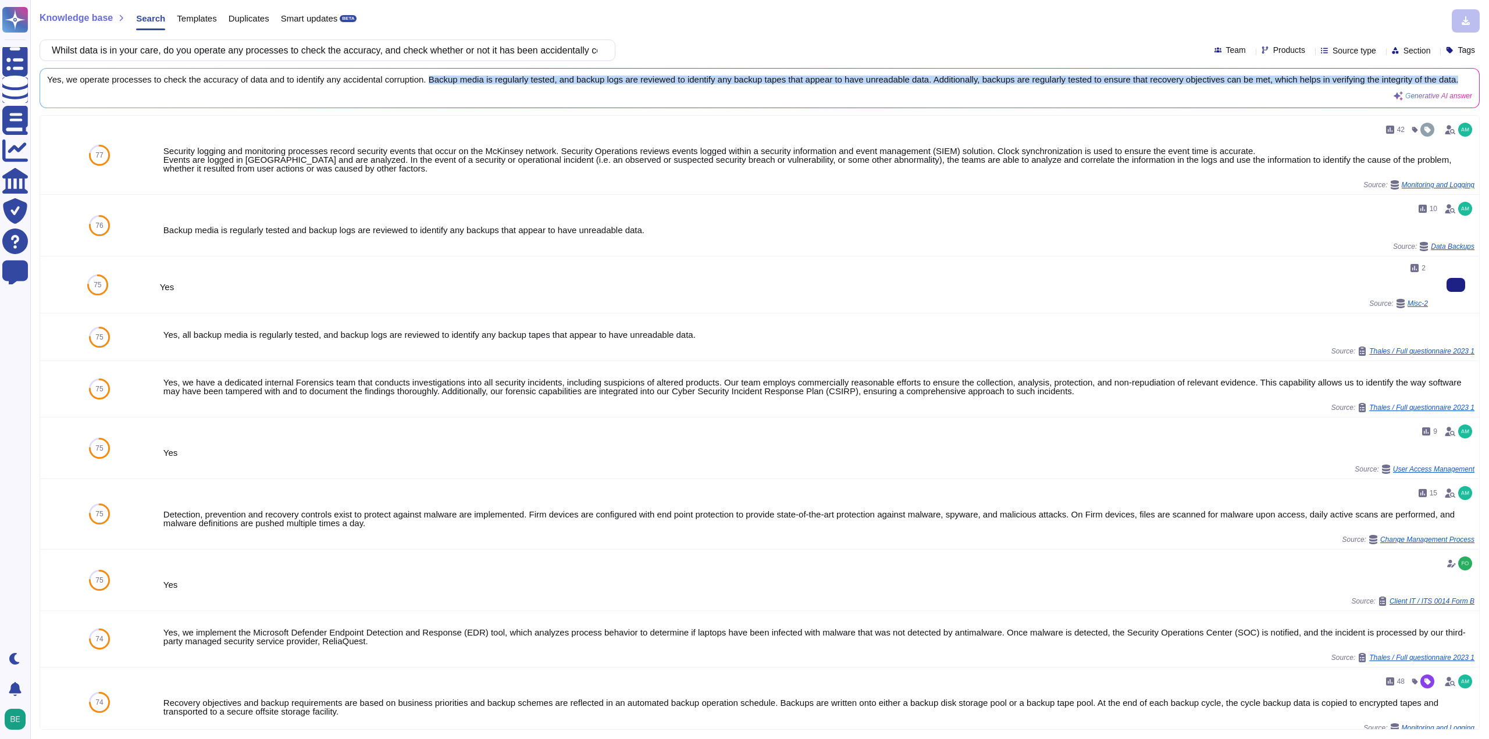
copy span "Backup media is regularly tested, and backup logs are reviewed to identify any …"
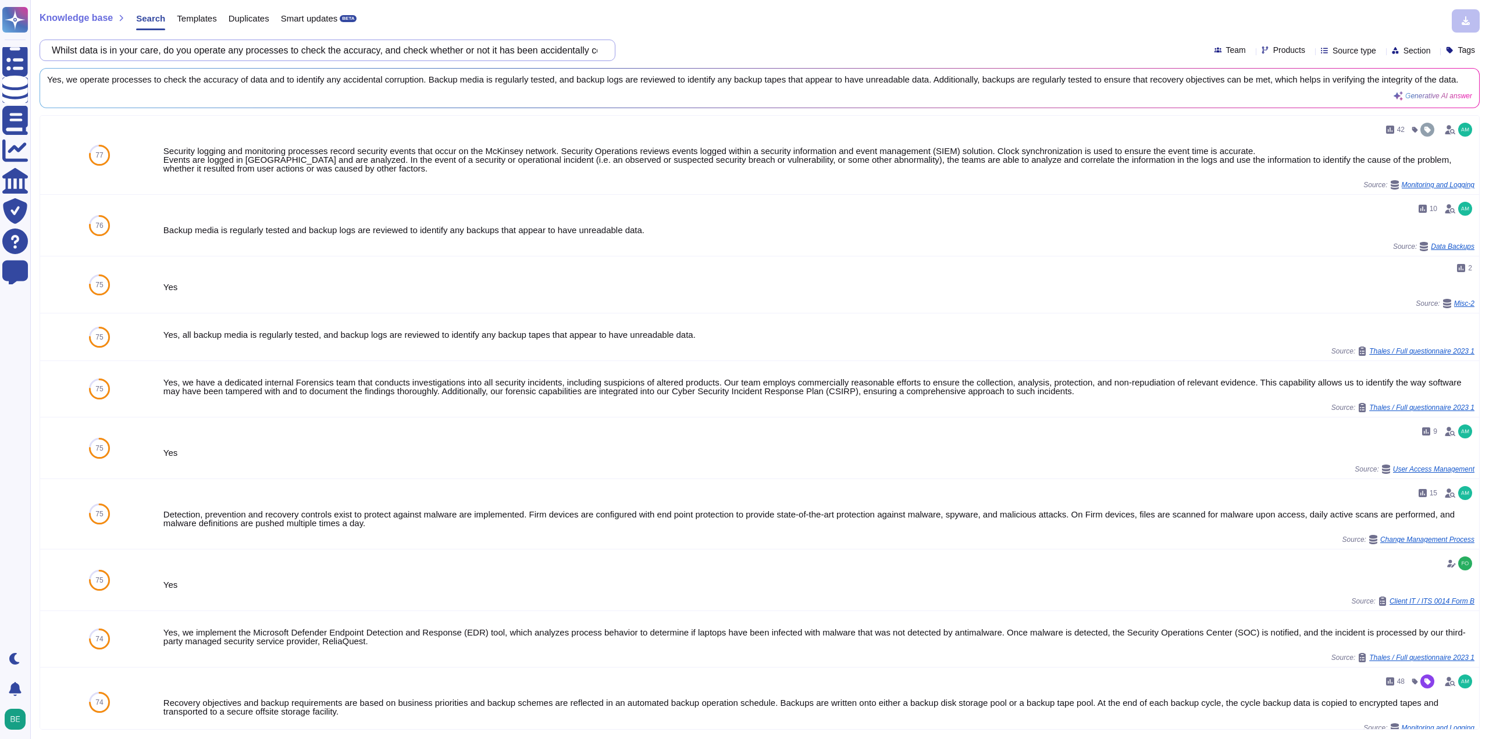
click at [459, 42] on input "Whilst data is in your care, do you operate any processes to check the accuracy…" at bounding box center [324, 50] width 557 height 20
paste input "How would you restore data that has been"
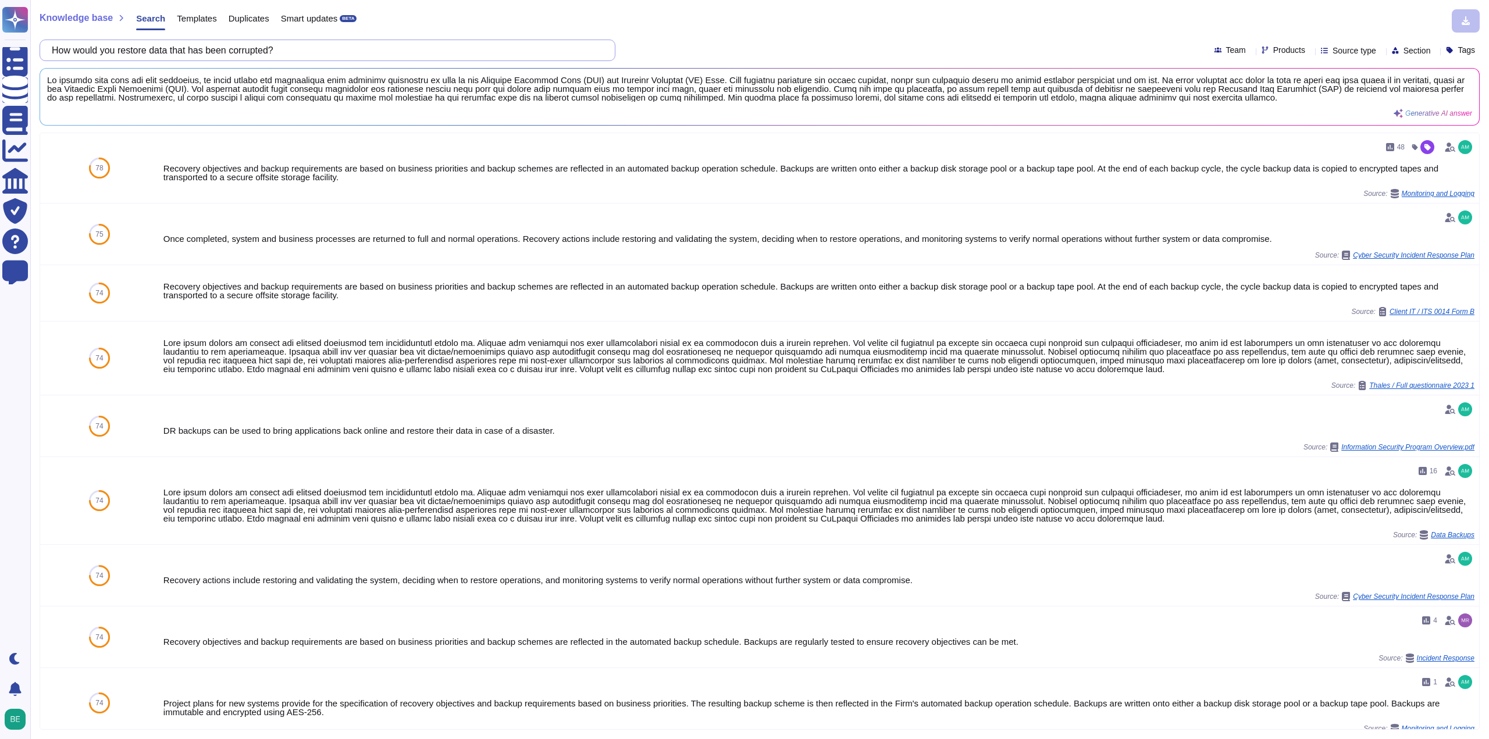
type input "How would you restore data that has been corrupted?"
